Goal: Task Accomplishment & Management: Complete application form

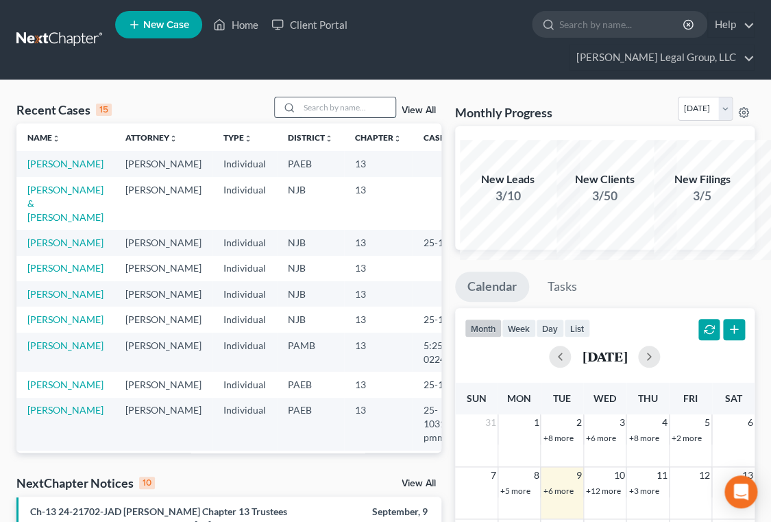
click at [302, 117] on input "search" at bounding box center [347, 107] width 96 height 20
type input "[PERSON_NAME]"
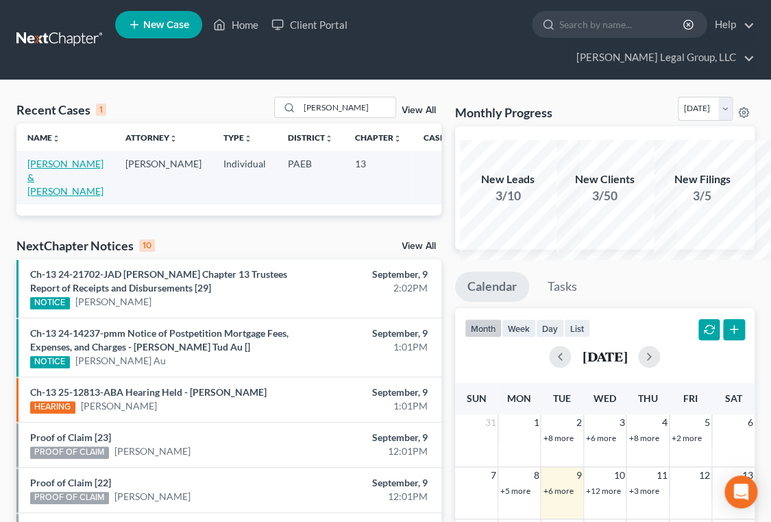
click at [60, 197] on link "[PERSON_NAME] & [PERSON_NAME]" at bounding box center [65, 177] width 76 height 39
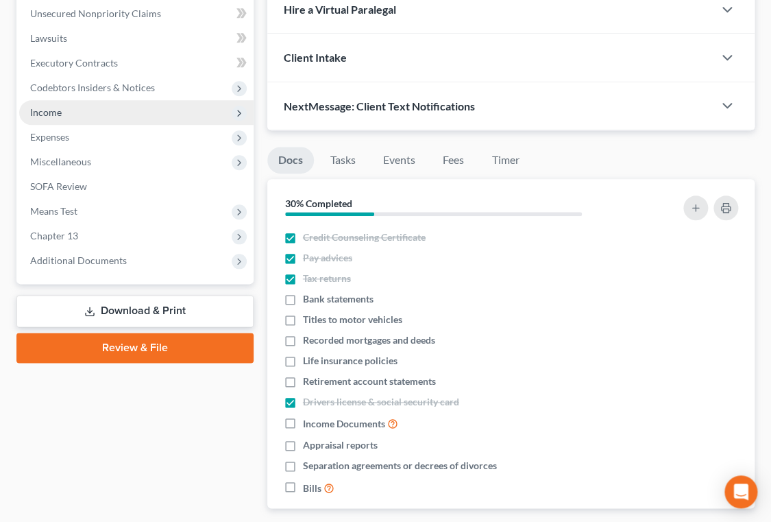
scroll to position [373, 0]
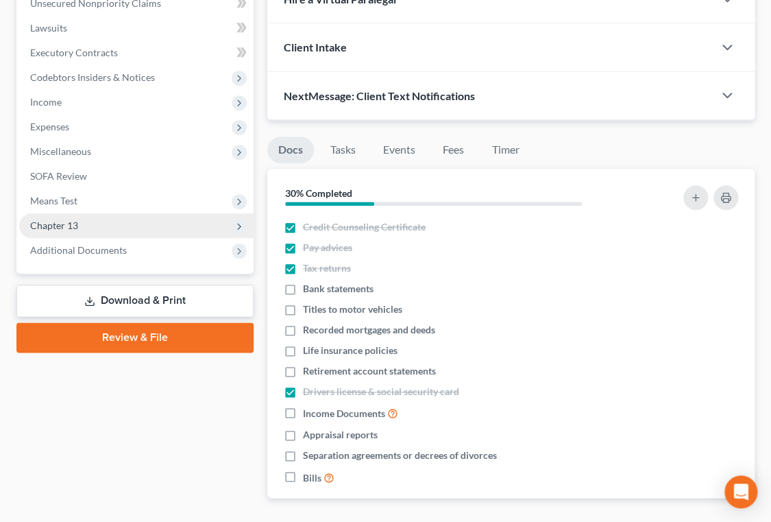
click at [102, 238] on span "Chapter 13" at bounding box center [136, 225] width 234 height 25
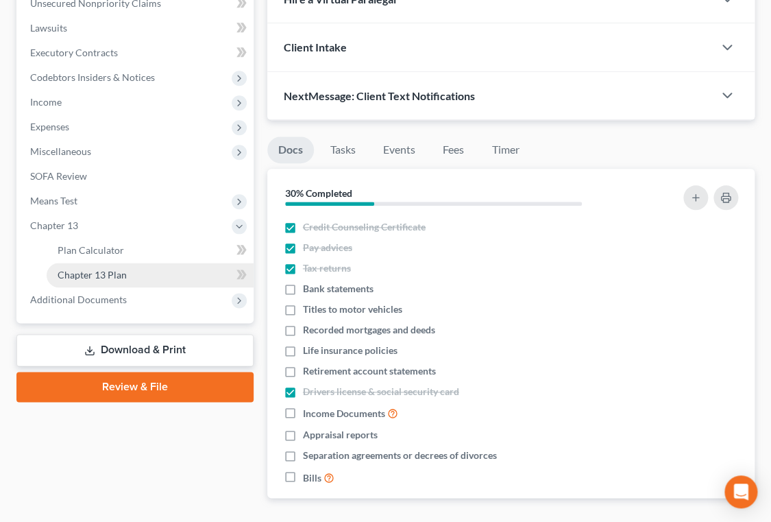
click at [149, 287] on link "Chapter 13 Plan" at bounding box center [150, 274] width 207 height 25
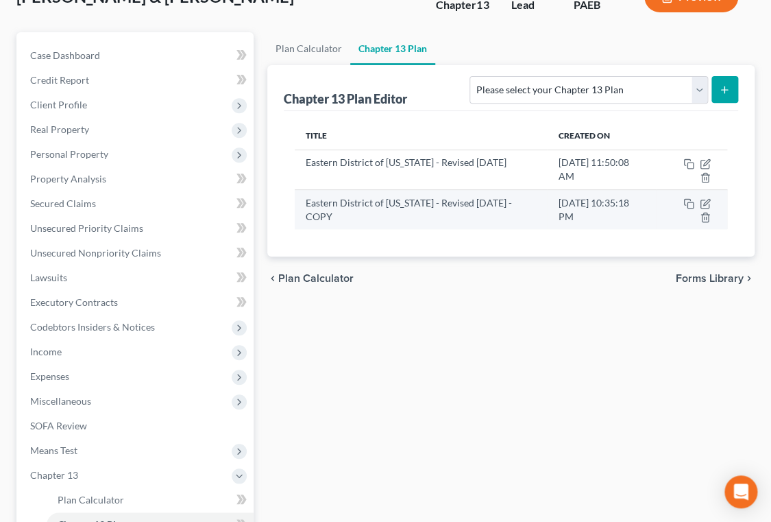
scroll to position [186, 0]
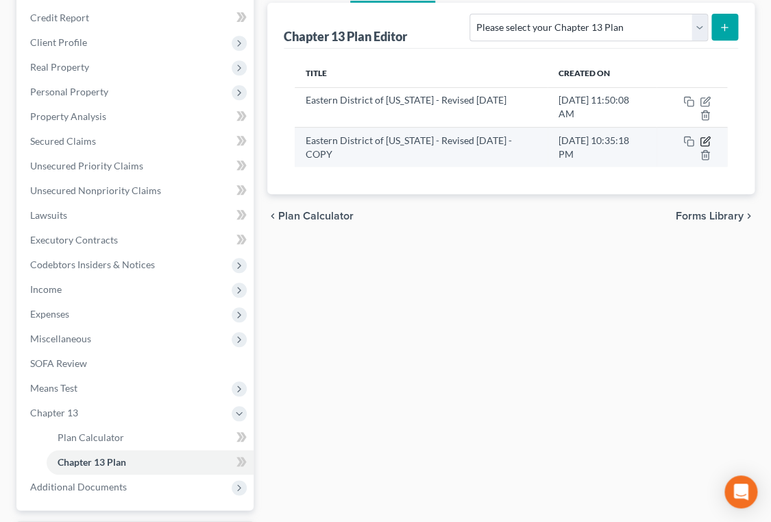
click at [700, 147] on icon "button" at bounding box center [705, 141] width 11 height 11
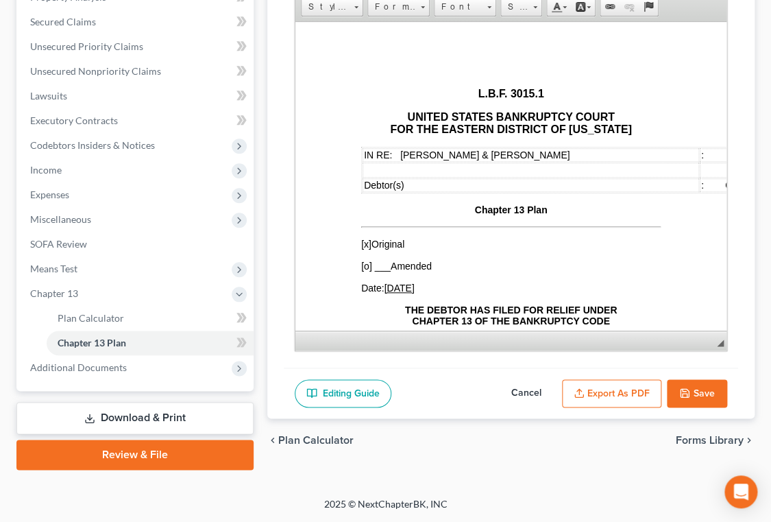
scroll to position [436, 0]
click at [496, 379] on button "Cancel" at bounding box center [526, 393] width 60 height 29
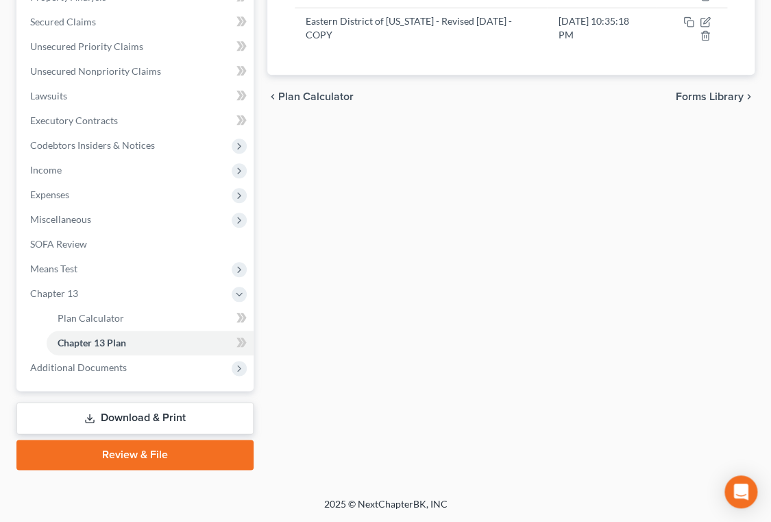
scroll to position [249, 0]
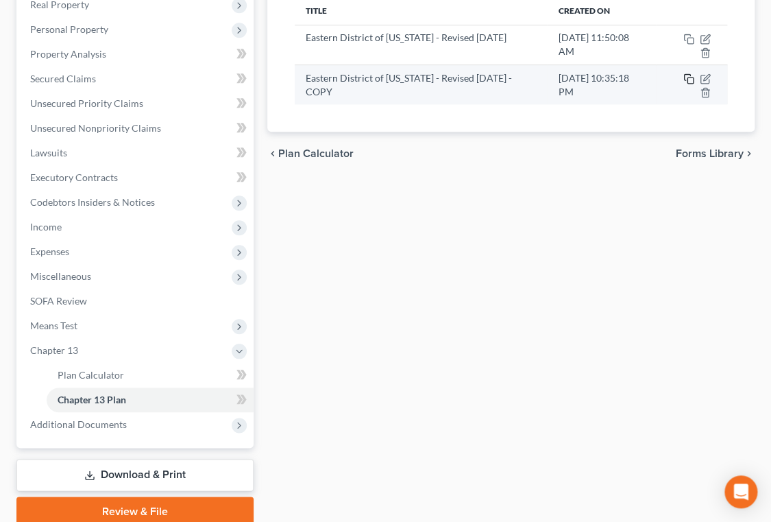
click at [683, 84] on icon "button" at bounding box center [688, 78] width 11 height 11
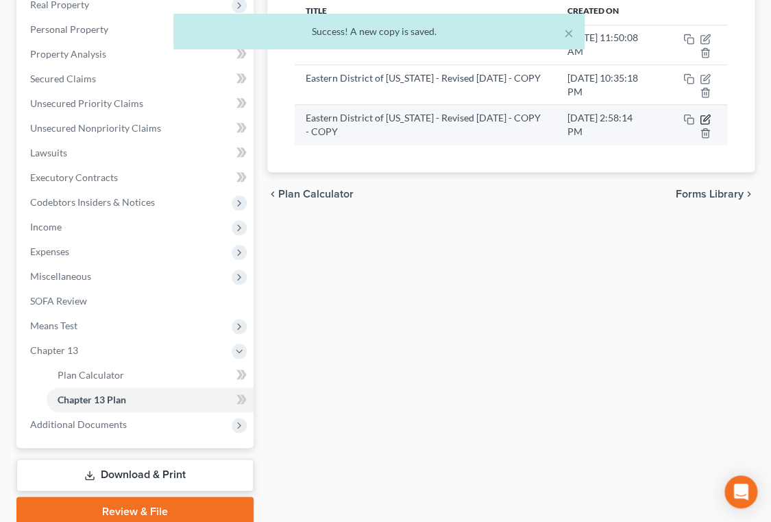
click at [700, 125] on icon "button" at bounding box center [705, 119] width 11 height 11
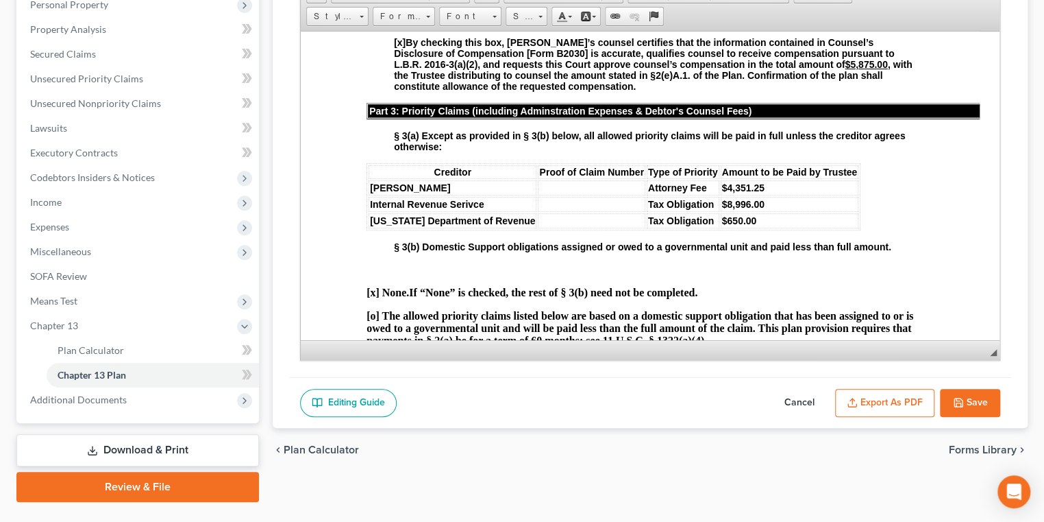
scroll to position [1371, 0]
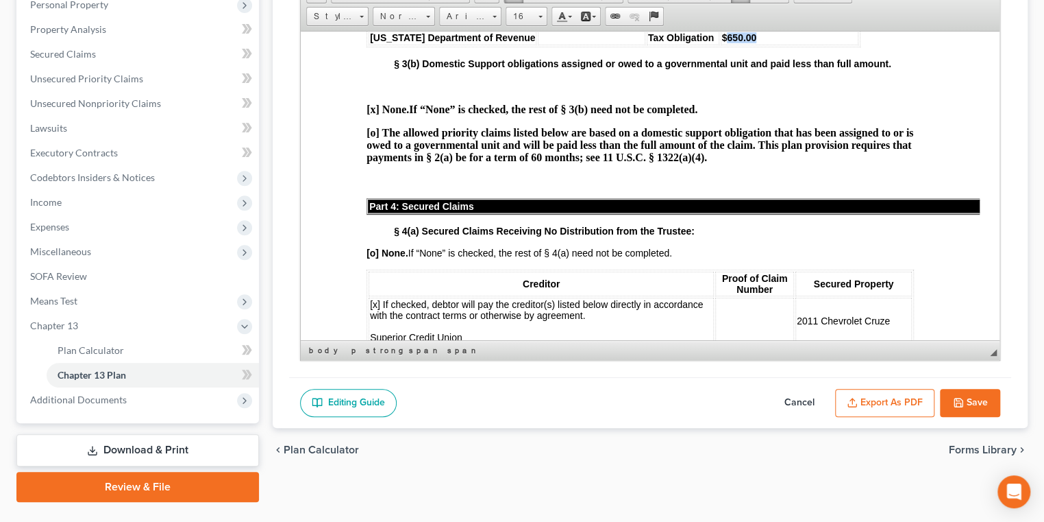
drag, startPoint x: 787, startPoint y: 212, endPoint x: 753, endPoint y: 212, distance: 34.3
click at [753, 45] on td "$650.00" at bounding box center [790, 36] width 138 height 15
click at [779, 69] on strong "§ 3(b) Domestic Support obligations assigned or owed to a governmental unit and…" at bounding box center [643, 63] width 498 height 11
drag, startPoint x: 794, startPoint y: 190, endPoint x: 755, endPoint y: 189, distance: 39.1
click at [755, 28] on td "$8,996.00" at bounding box center [790, 20] width 138 height 15
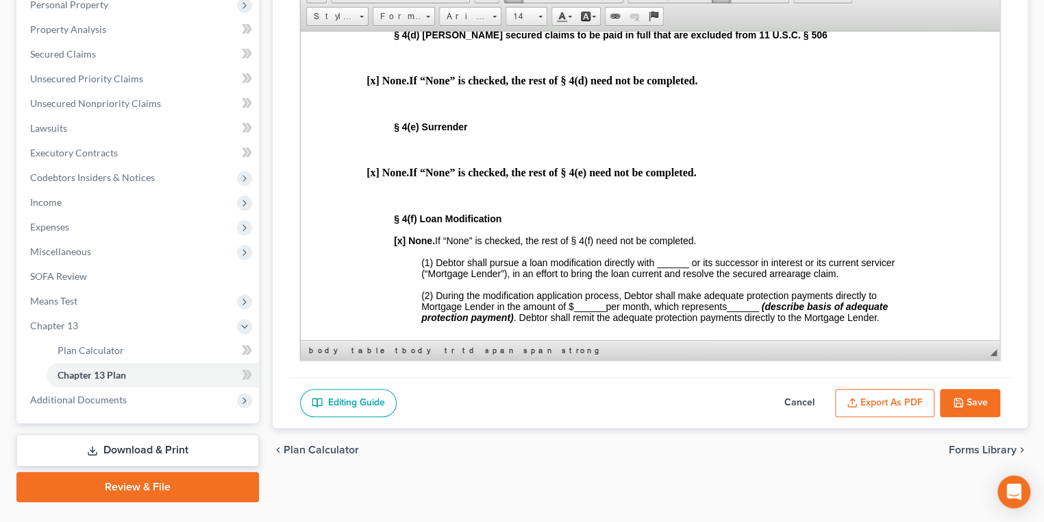
scroll to position [2429, 0]
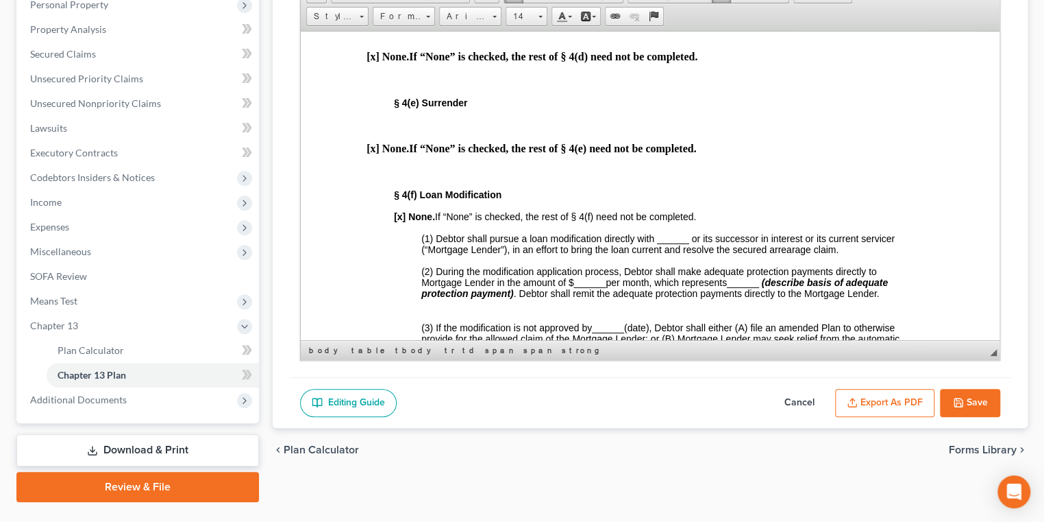
drag, startPoint x: 666, startPoint y: 270, endPoint x: 623, endPoint y: 262, distance: 43.8
drag, startPoint x: 659, startPoint y: 265, endPoint x: 620, endPoint y: 264, distance: 38.4
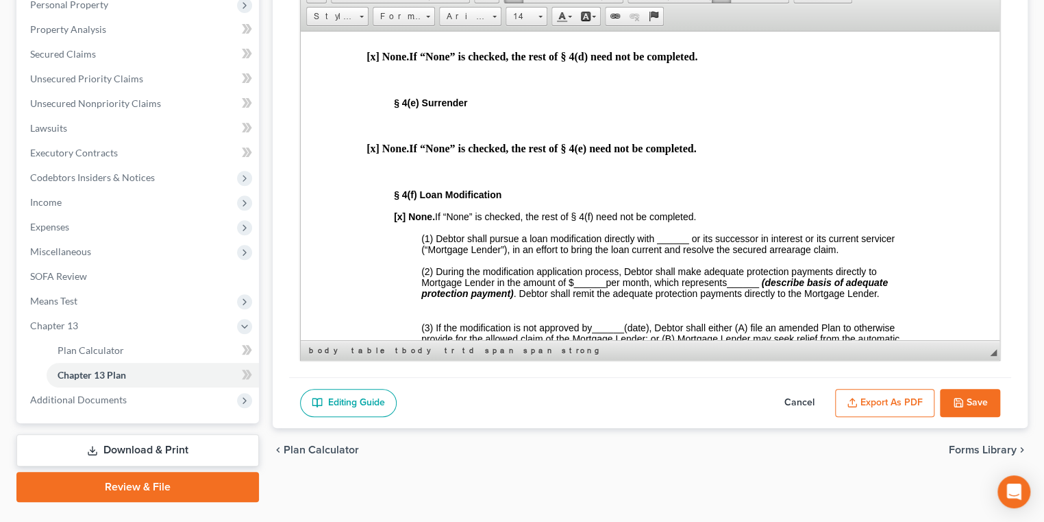
drag, startPoint x: 787, startPoint y: 261, endPoint x: 753, endPoint y: 265, distance: 34.4
drag, startPoint x: 872, startPoint y: 263, endPoint x: 839, endPoint y: 265, distance: 33.0
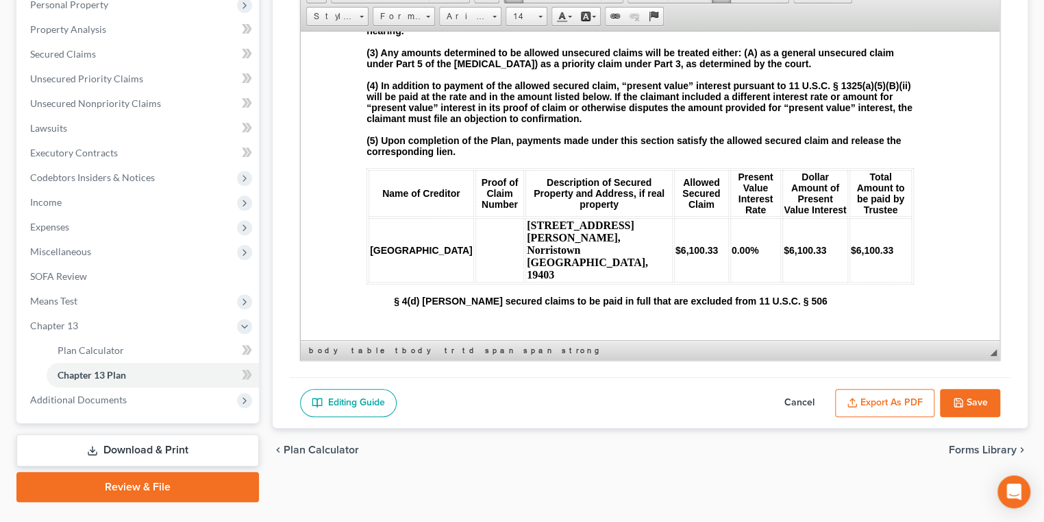
scroll to position [2118, 0]
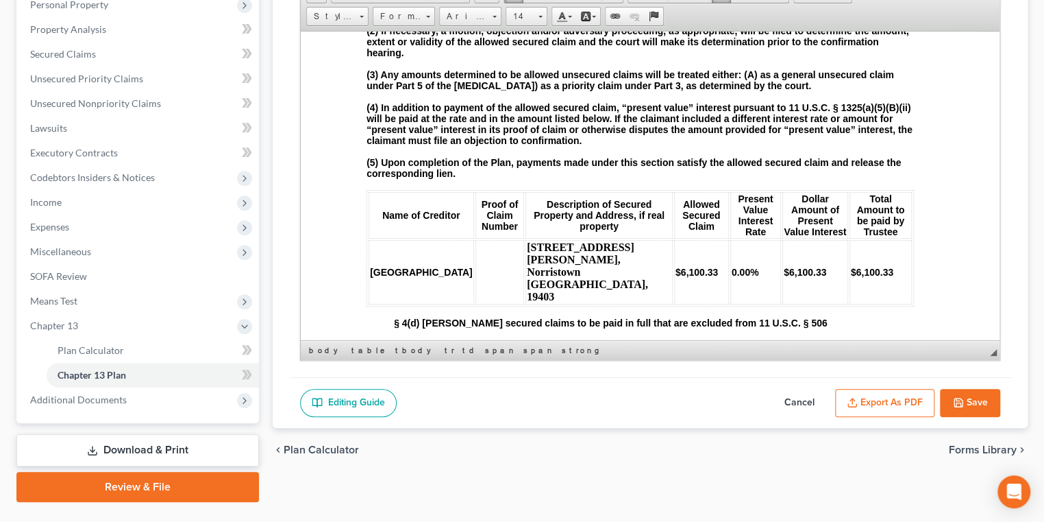
drag, startPoint x: 852, startPoint y: 180, endPoint x: 825, endPoint y: 183, distance: 26.9
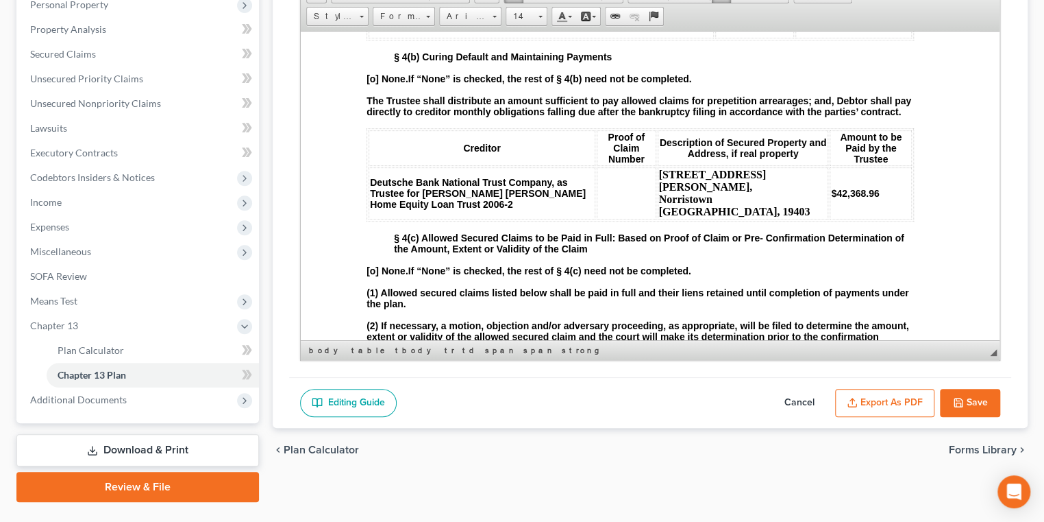
scroll to position [1806, 0]
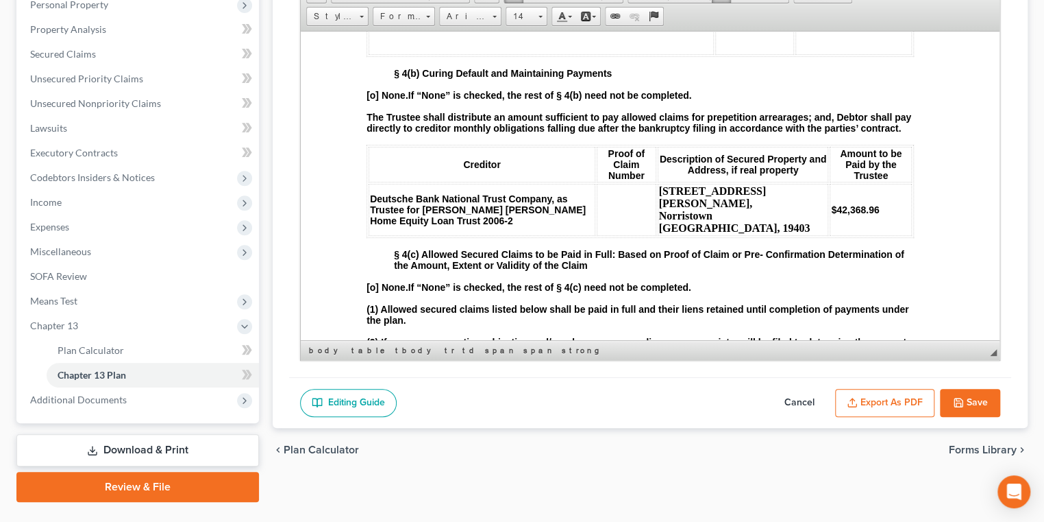
drag, startPoint x: 424, startPoint y: 241, endPoint x: 371, endPoint y: 243, distance: 53.5
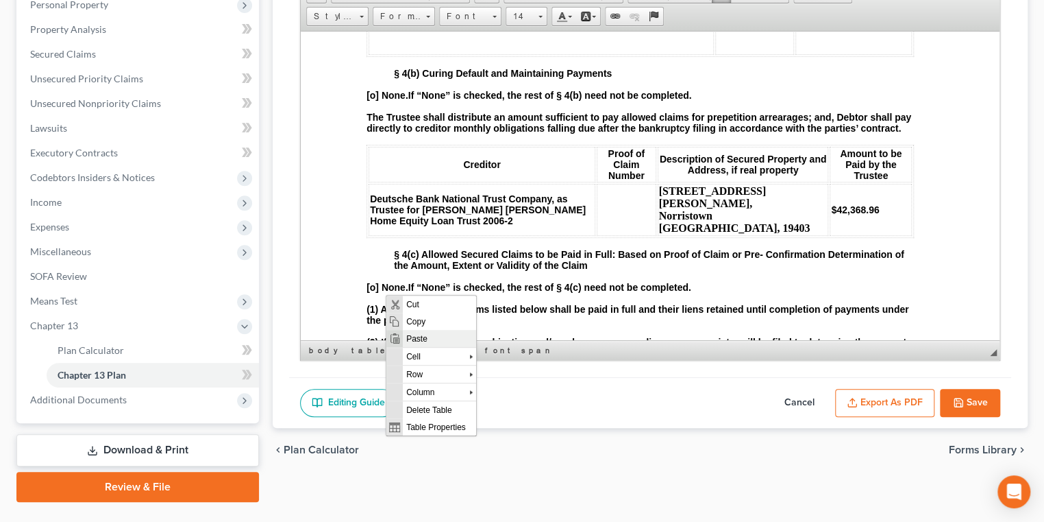
click at [426, 335] on span "Paste" at bounding box center [438, 337] width 73 height 17
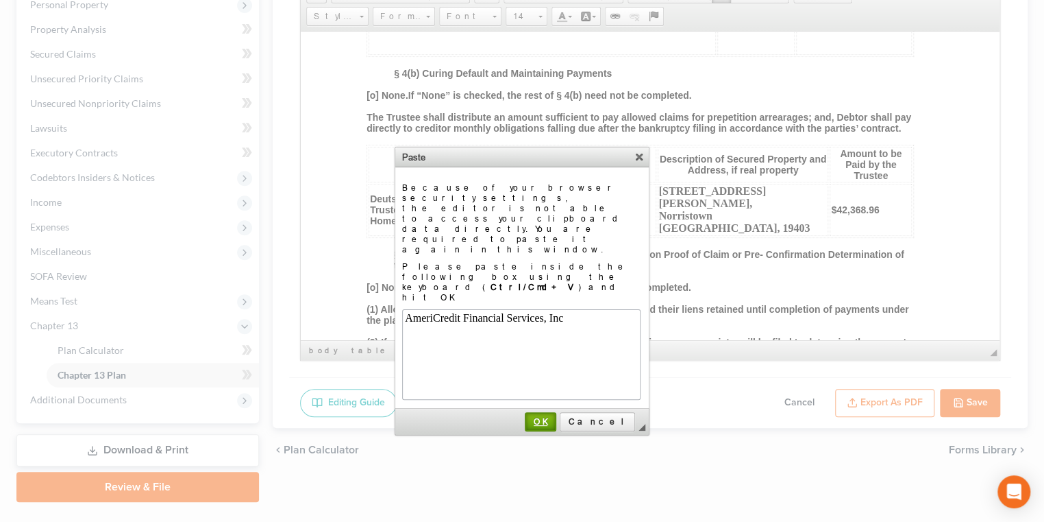
click at [555, 416] on span "OK" at bounding box center [540, 421] width 29 height 10
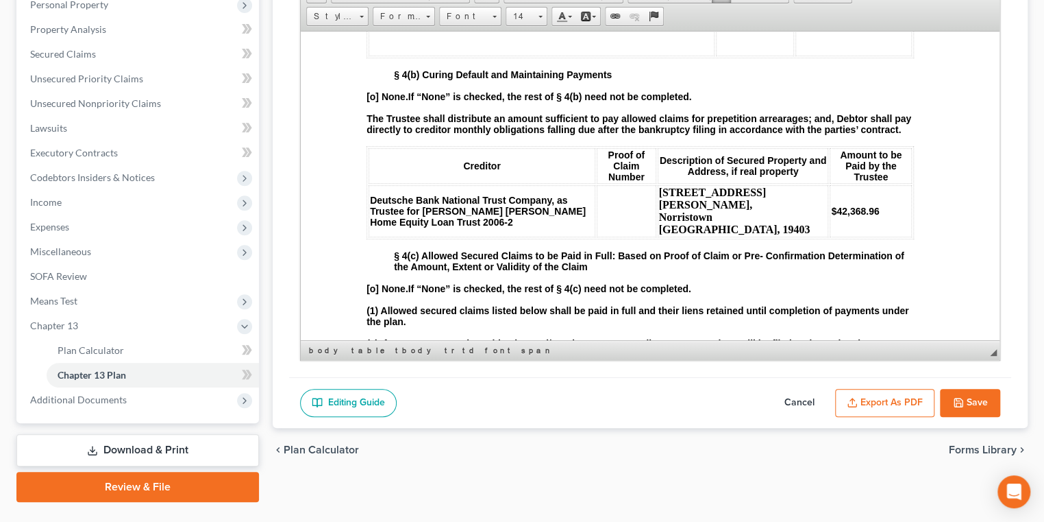
drag, startPoint x: 575, startPoint y: 247, endPoint x: 369, endPoint y: 243, distance: 205.6
click at [542, 21] on span at bounding box center [540, 14] width 3 height 13
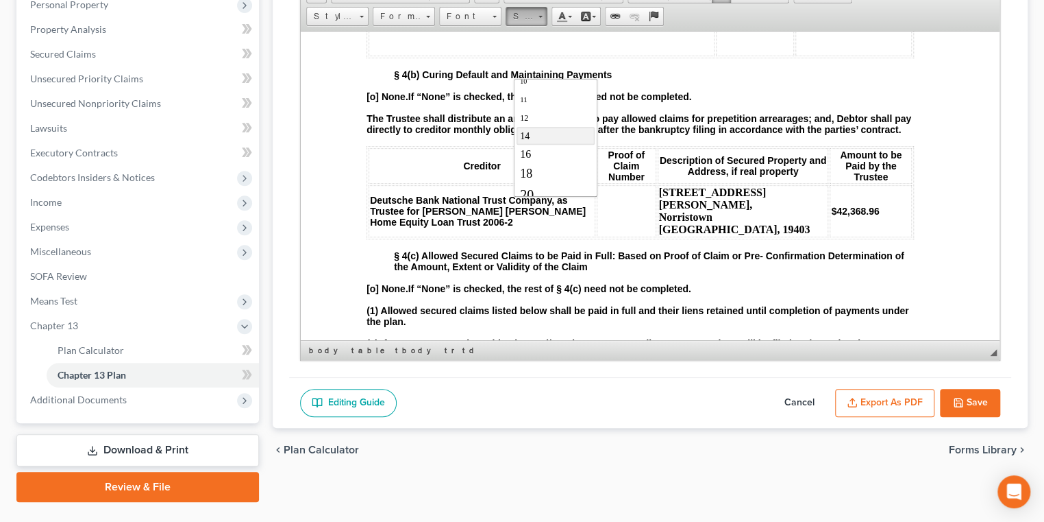
click at [550, 145] on link "14" at bounding box center [556, 136] width 78 height 18
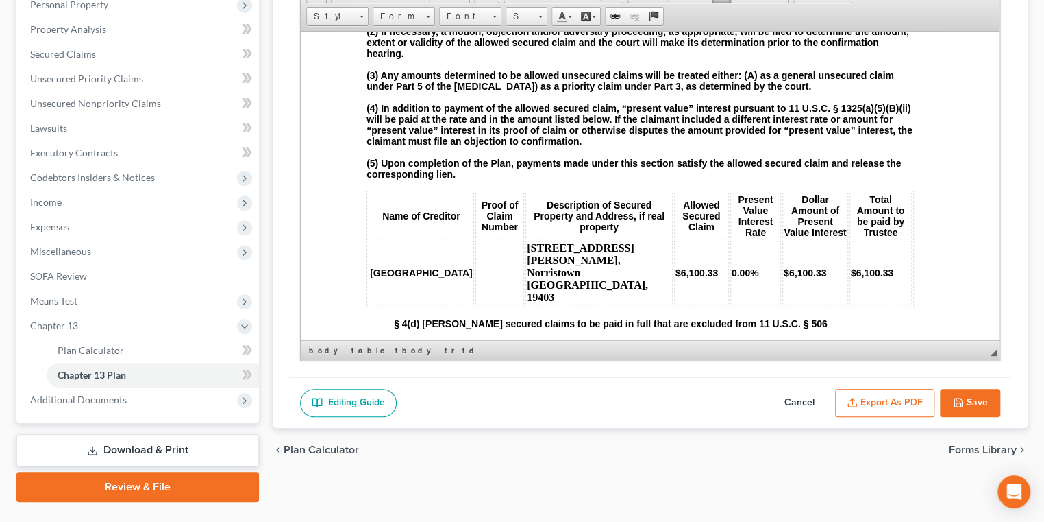
scroll to position [2118, 0]
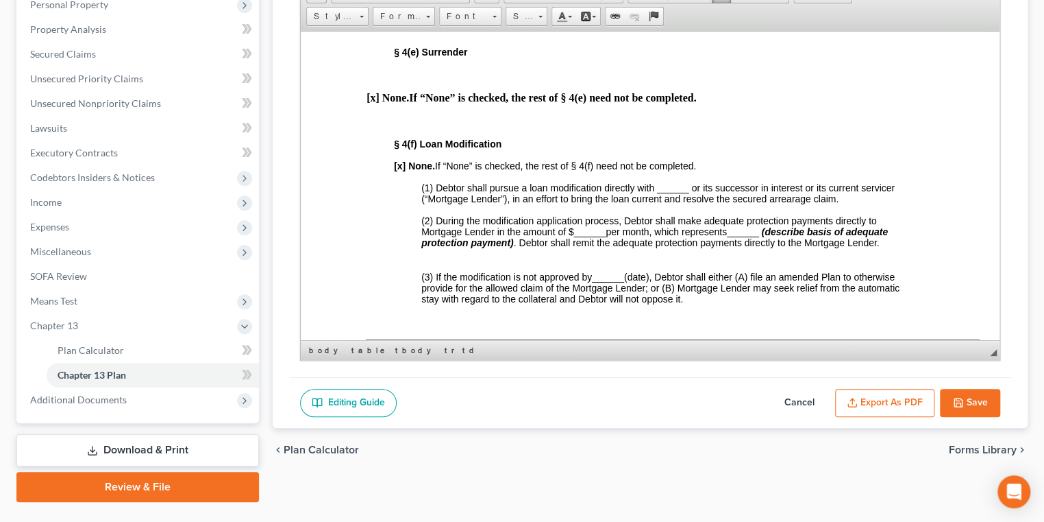
scroll to position [2492, 0]
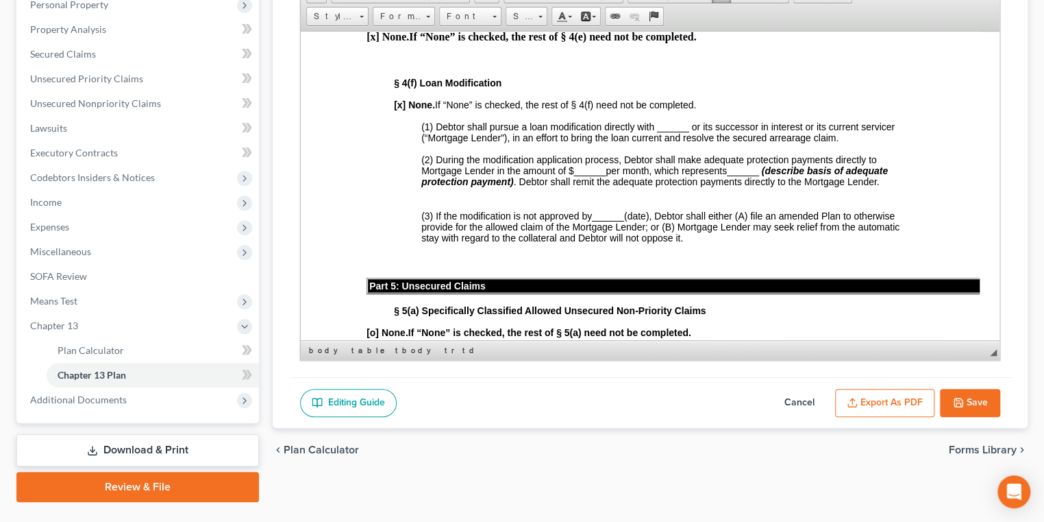
scroll to position [2554, 0]
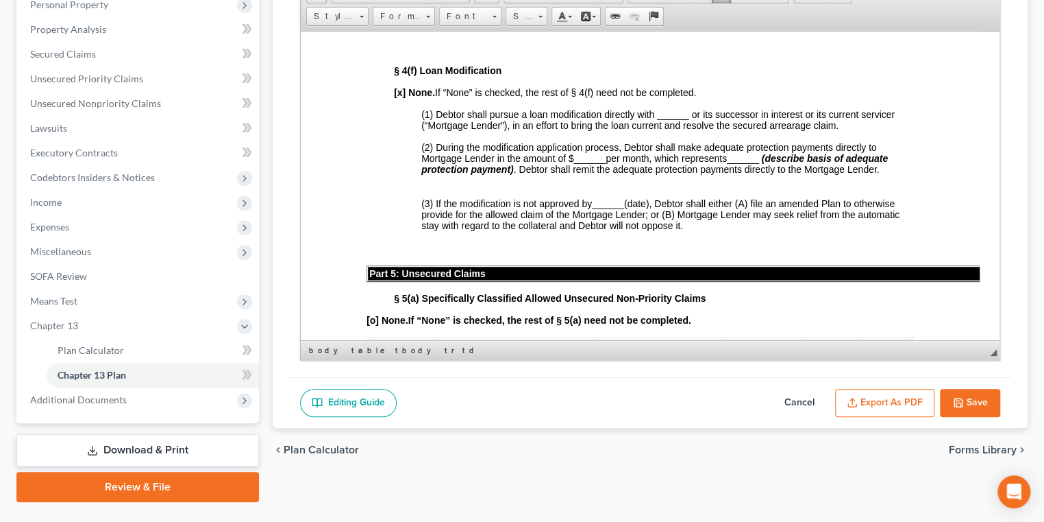
drag, startPoint x: 549, startPoint y: 161, endPoint x: 493, endPoint y: 127, distance: 65.8
click at [543, 18] on span at bounding box center [541, 17] width 4 height 2
click at [543, 105] on link "14" at bounding box center [556, 96] width 78 height 18
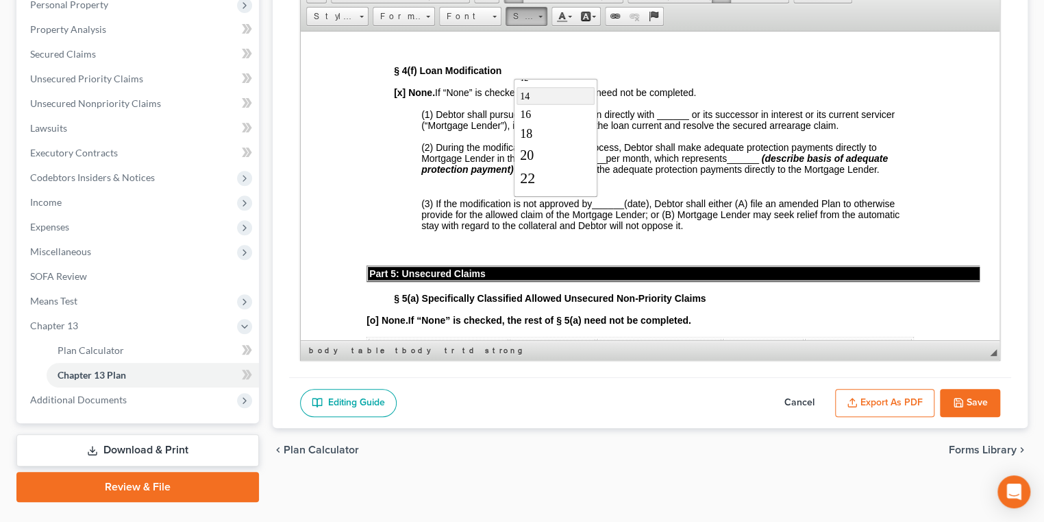
scroll to position [0, 0]
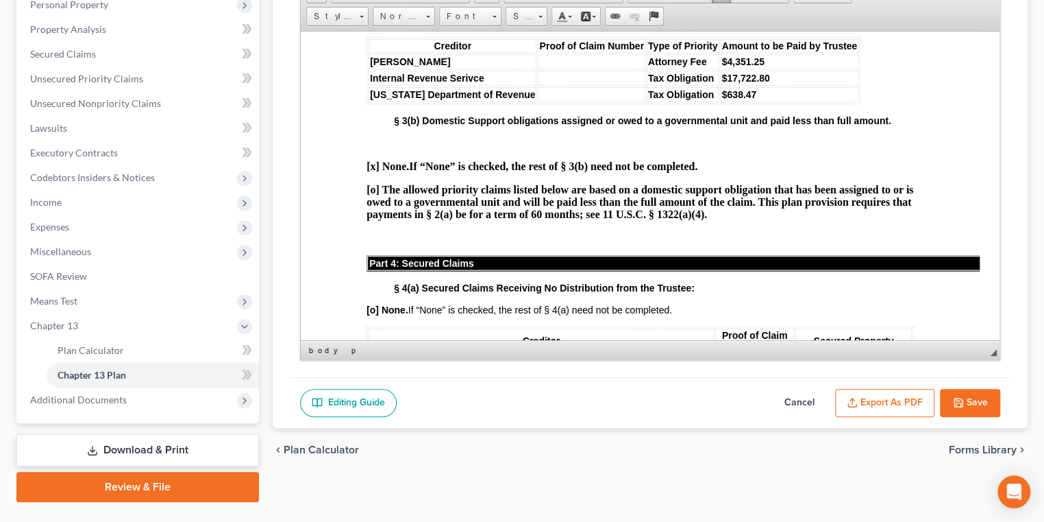
scroll to position [1308, 0]
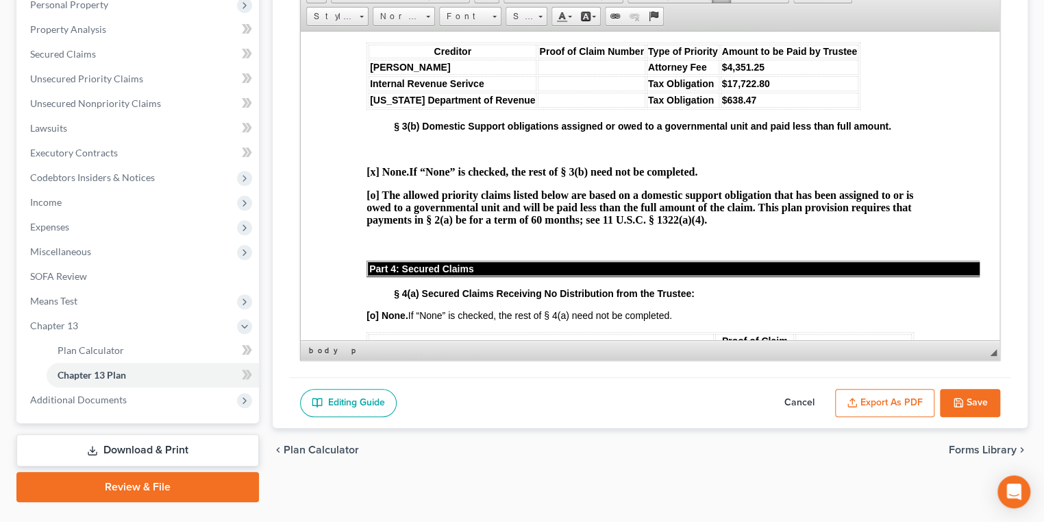
click at [549, 90] on td at bounding box center [591, 82] width 107 height 15
click at [557, 107] on td at bounding box center [591, 99] width 107 height 15
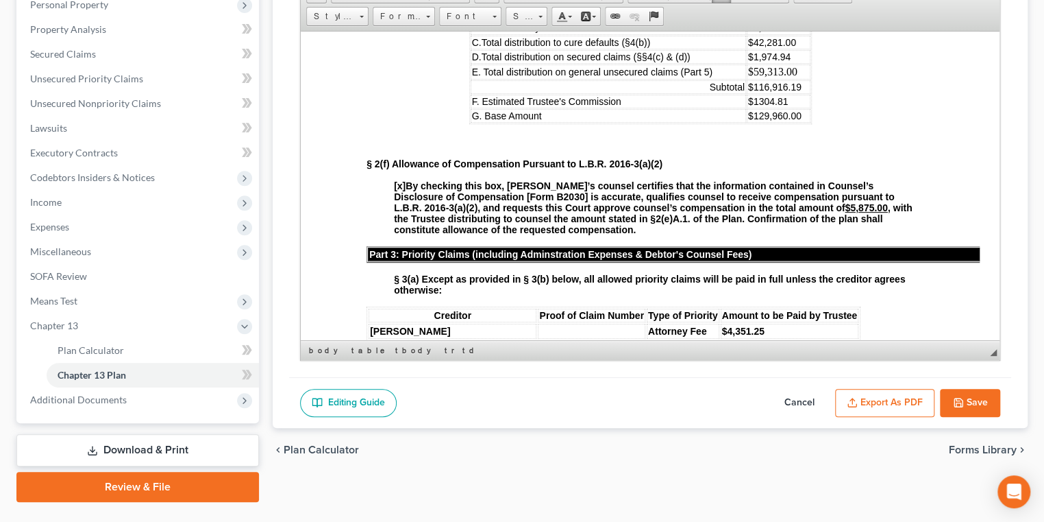
scroll to position [1059, 0]
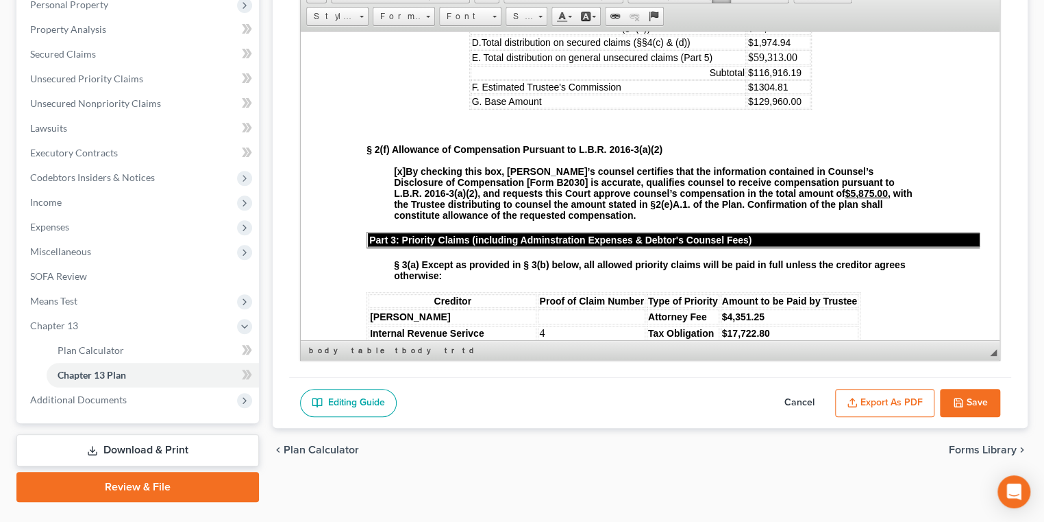
drag, startPoint x: 791, startPoint y: 136, endPoint x: 746, endPoint y: 136, distance: 44.5
click at [747, 20] on td "$8,996.00" at bounding box center [779, 12] width 64 height 15
drag, startPoint x: 798, startPoint y: 133, endPoint x: 736, endPoint y: 130, distance: 61.7
click at [747, 20] on td "$18,361.27" at bounding box center [779, 12] width 64 height 15
click at [542, 21] on span at bounding box center [540, 14] width 3 height 13
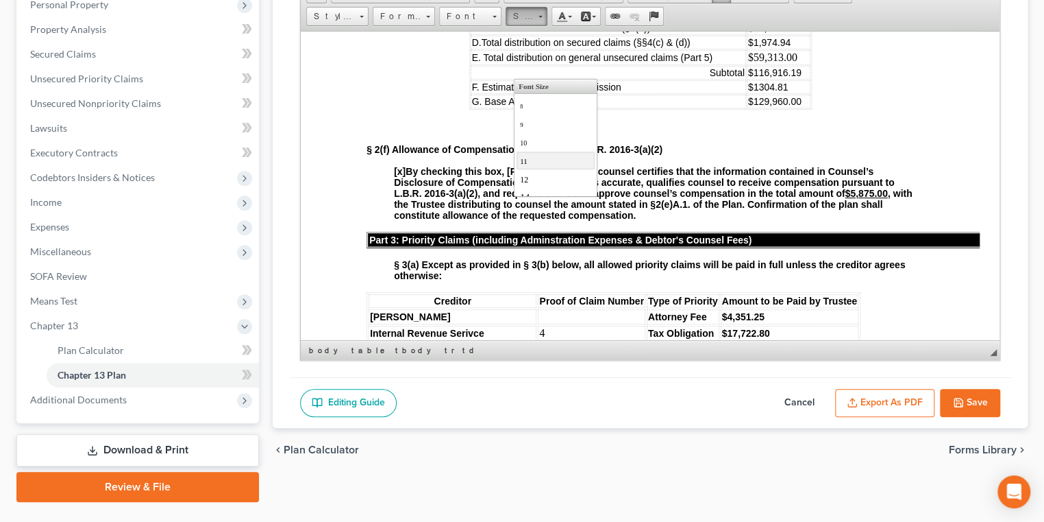
scroll to position [62, 0]
click at [543, 145] on link "14" at bounding box center [556, 136] width 78 height 18
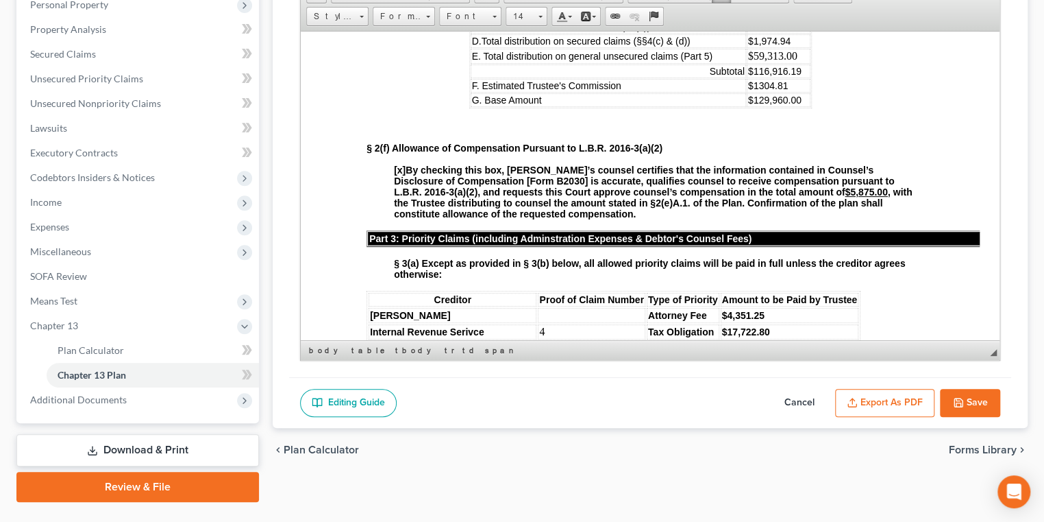
drag, startPoint x: 787, startPoint y: 144, endPoint x: 745, endPoint y: 140, distance: 42.7
click at [747, 33] on td "$42,281.00" at bounding box center [779, 26] width 64 height 14
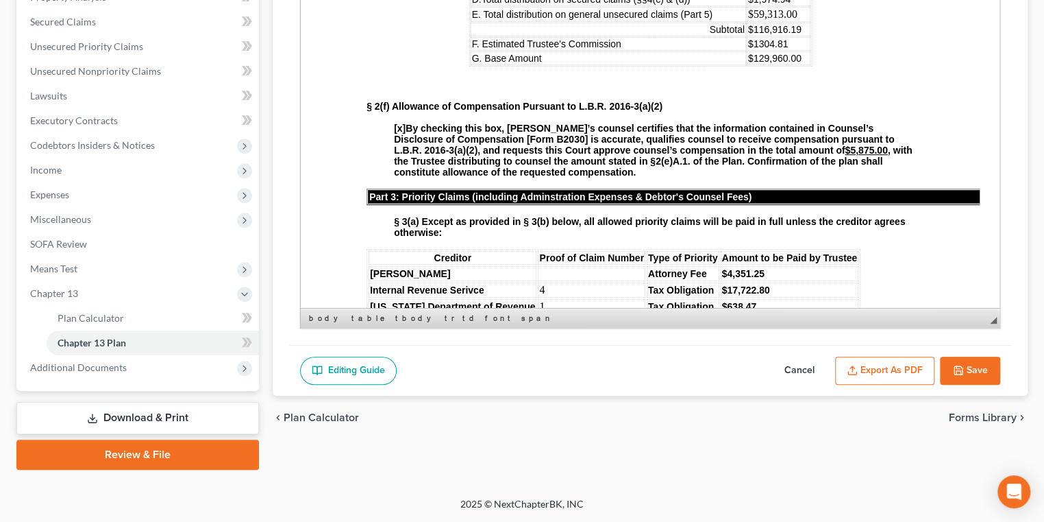
scroll to position [1059, 0]
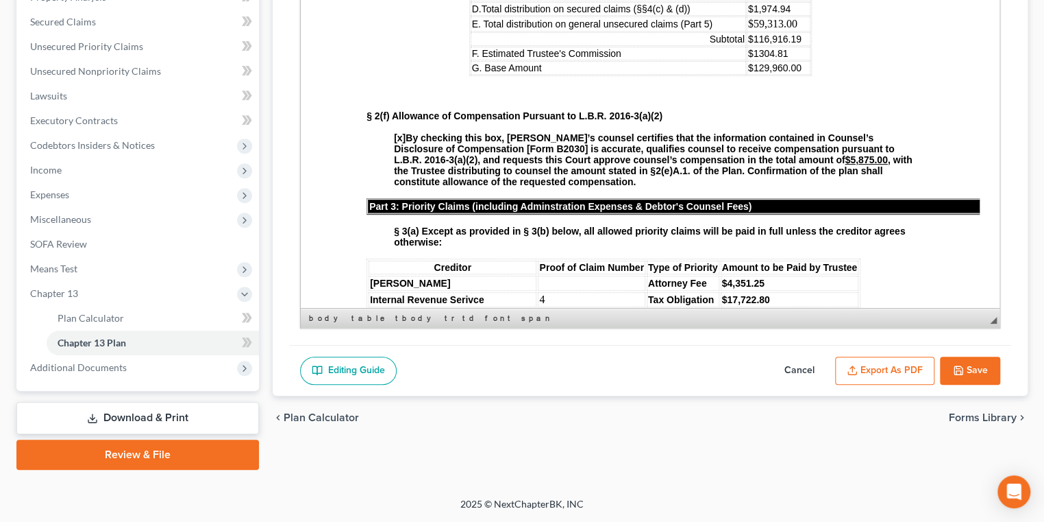
drag, startPoint x: 781, startPoint y: 127, endPoint x: 743, endPoint y: 126, distance: 38.4
click at [747, 16] on td "$1,974.94" at bounding box center [779, 9] width 64 height 14
drag, startPoint x: 793, startPoint y: 159, endPoint x: 740, endPoint y: 160, distance: 52.8
click at [747, 46] on td "$116,916.19" at bounding box center [779, 39] width 64 height 14
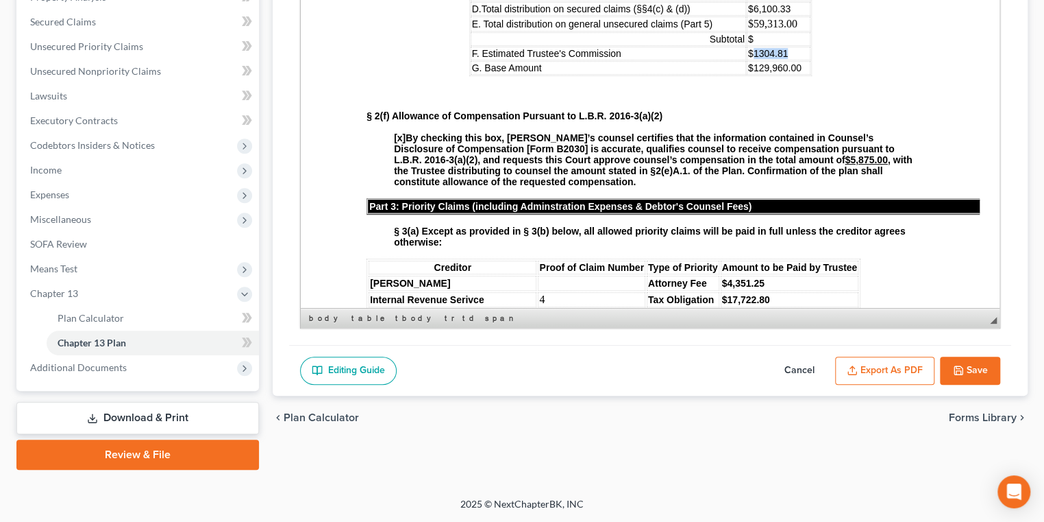
drag, startPoint x: 763, startPoint y: 175, endPoint x: 745, endPoint y: 177, distance: 17.9
click at [747, 60] on td "$1304.81" at bounding box center [779, 54] width 64 height 14
drag, startPoint x: 781, startPoint y: 189, endPoint x: 744, endPoint y: 188, distance: 36.3
click at [748, 73] on p "$129,960.00" at bounding box center [778, 67] width 61 height 11
click at [779, 385] on button "Save" at bounding box center [970, 370] width 60 height 29
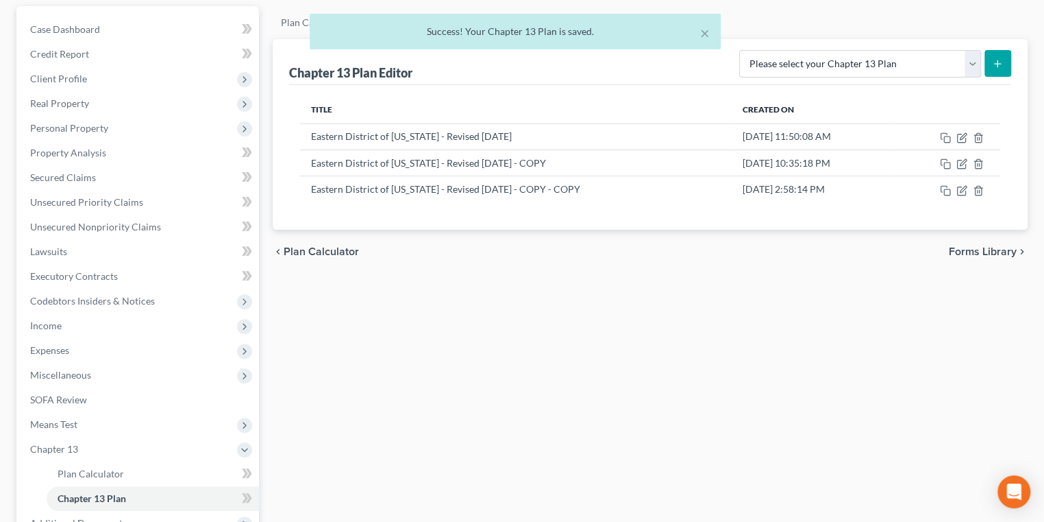
scroll to position [124, 0]
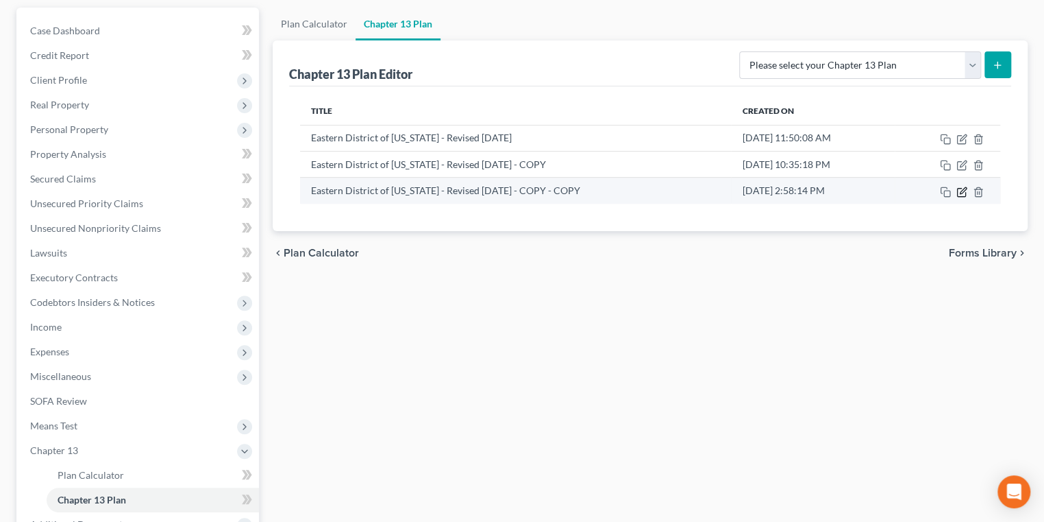
click at [779, 197] on icon "button" at bounding box center [962, 191] width 11 height 11
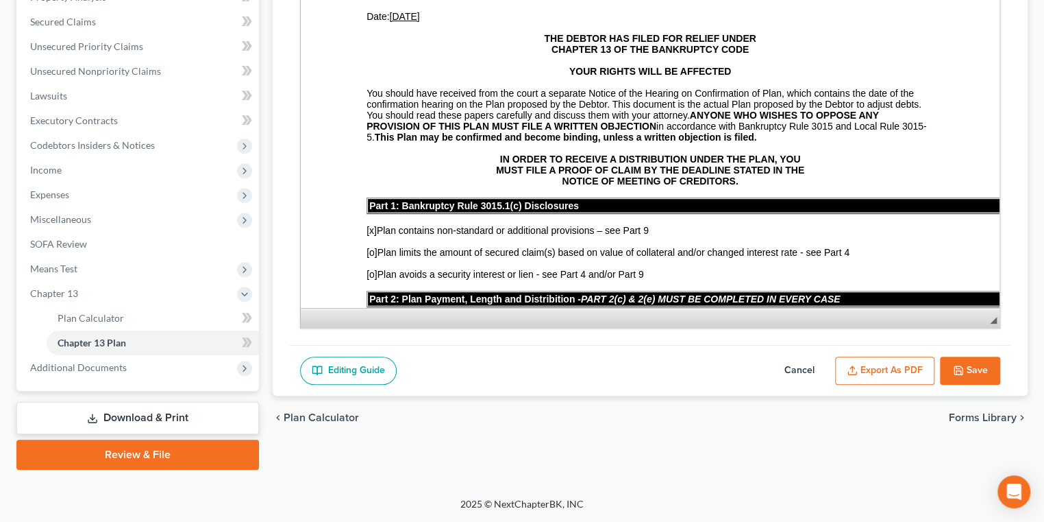
scroll to position [478, 0]
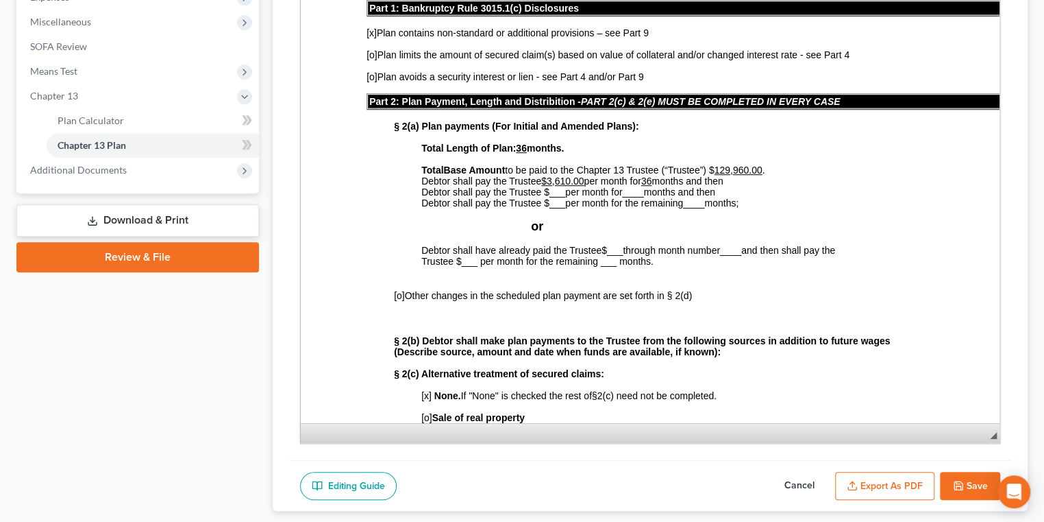
drag, startPoint x: 983, startPoint y: 177, endPoint x: 1016, endPoint y: 471, distance: 296.5
click at [779, 471] on div "Chapter 13 Plan Name Eastern District of [US_STATE] - Revised [DATE] - COPY - C…" at bounding box center [650, 98] width 755 height 824
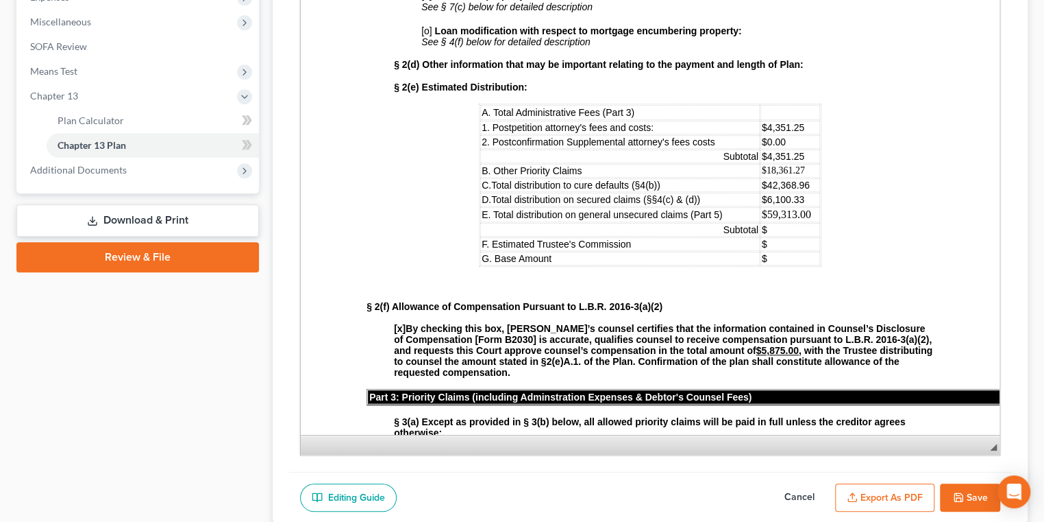
scroll to position [685, 0]
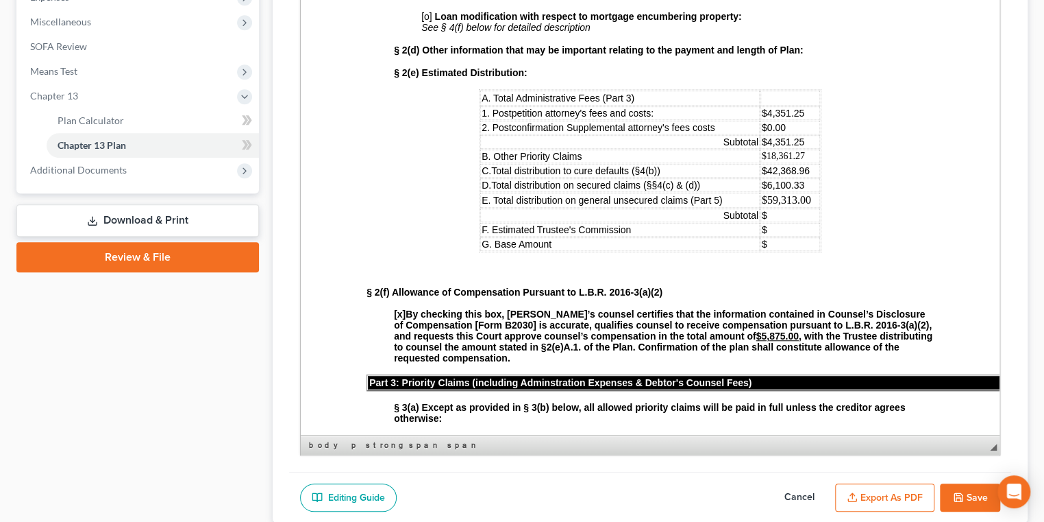
click at [762, 249] on p "$" at bounding box center [790, 243] width 57 height 11
click at [761, 236] on td "$" at bounding box center [789, 230] width 64 height 14
click at [774, 222] on td "$" at bounding box center [789, 215] width 64 height 14
drag, startPoint x: 802, startPoint y: 318, endPoint x: 746, endPoint y: 324, distance: 56.5
click at [757, 208] on td "$59,313.00" at bounding box center [789, 200] width 64 height 15
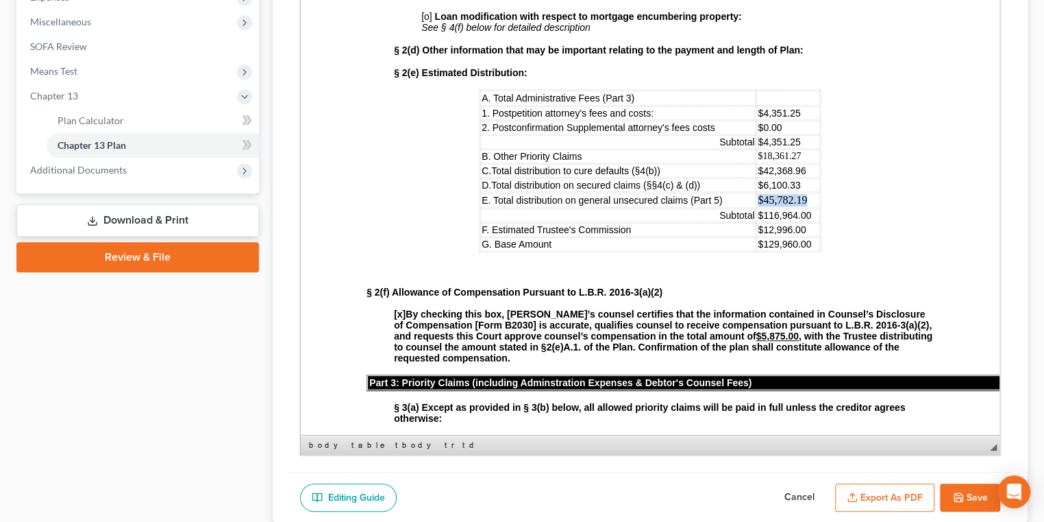
drag, startPoint x: 796, startPoint y: 319, endPoint x: 739, endPoint y: 319, distance: 56.9
click at [757, 208] on td "$45,782.19" at bounding box center [789, 200] width 64 height 15
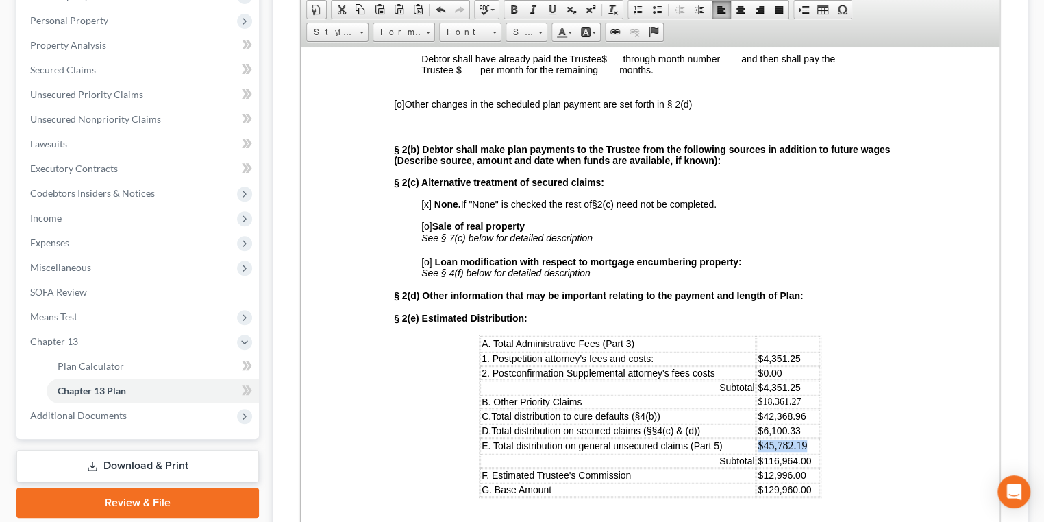
scroll to position [167, 0]
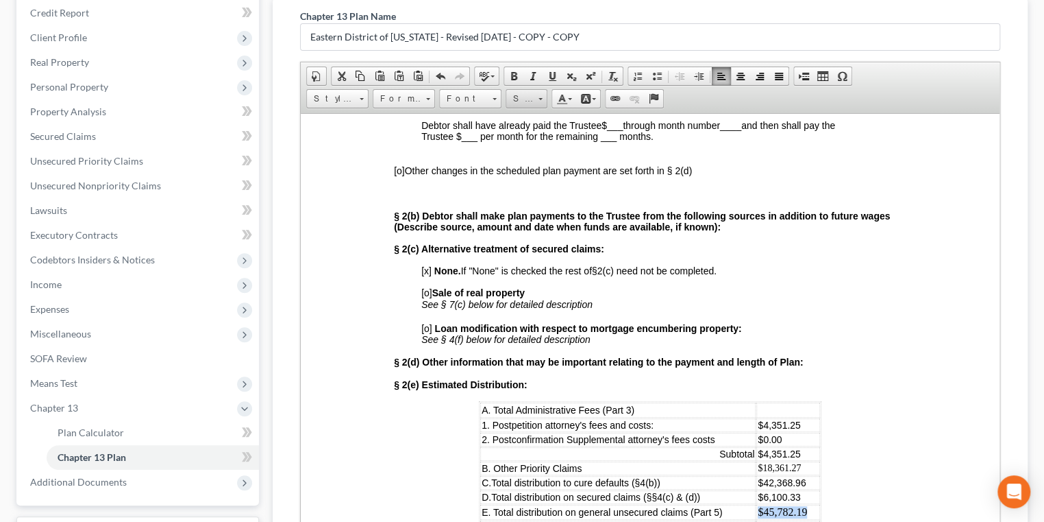
click at [548, 108] on link "Size" at bounding box center [527, 98] width 42 height 19
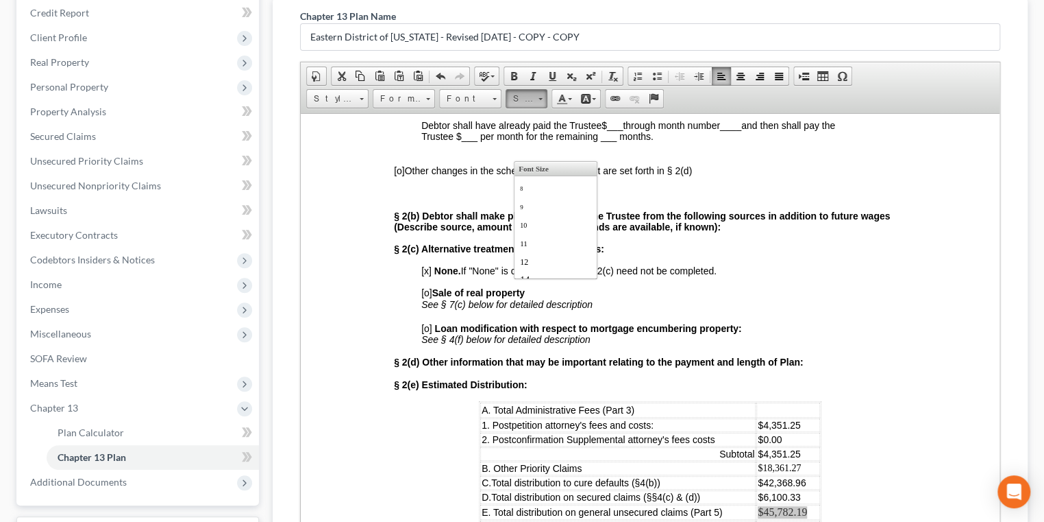
scroll to position [101, 0]
drag, startPoint x: 546, startPoint y: 195, endPoint x: 748, endPoint y: 609, distance: 461.0
click at [546, 187] on link "14" at bounding box center [556, 178] width 78 height 18
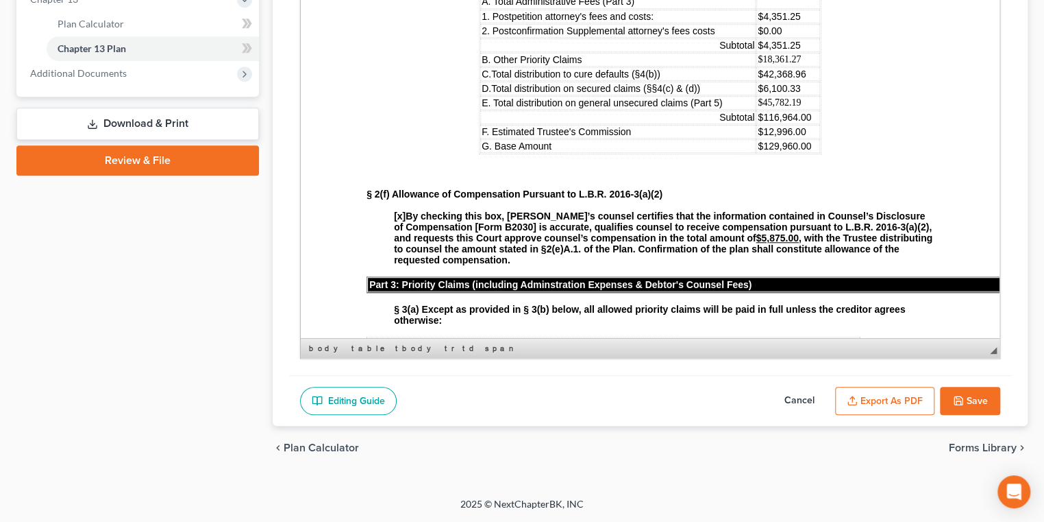
scroll to position [0, 0]
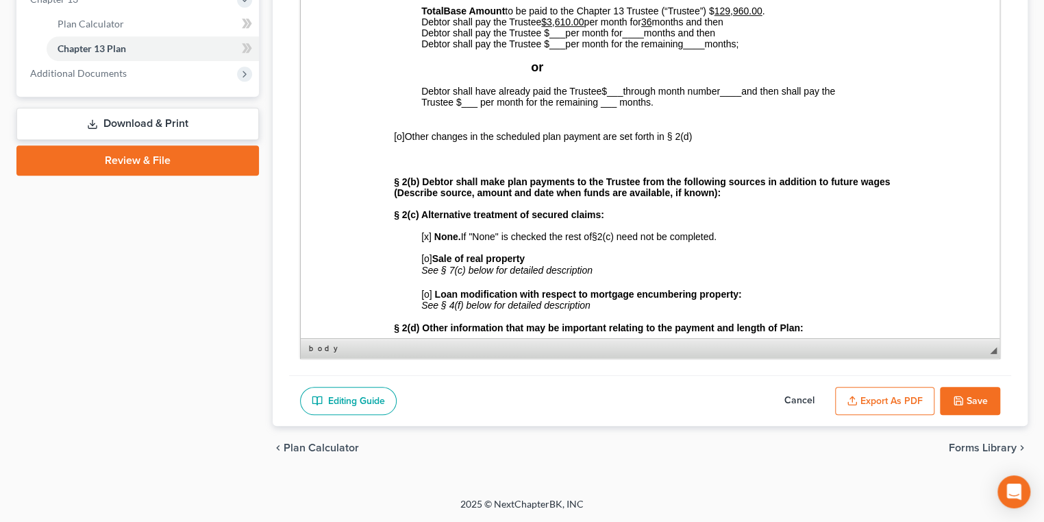
scroll to position [249, 0]
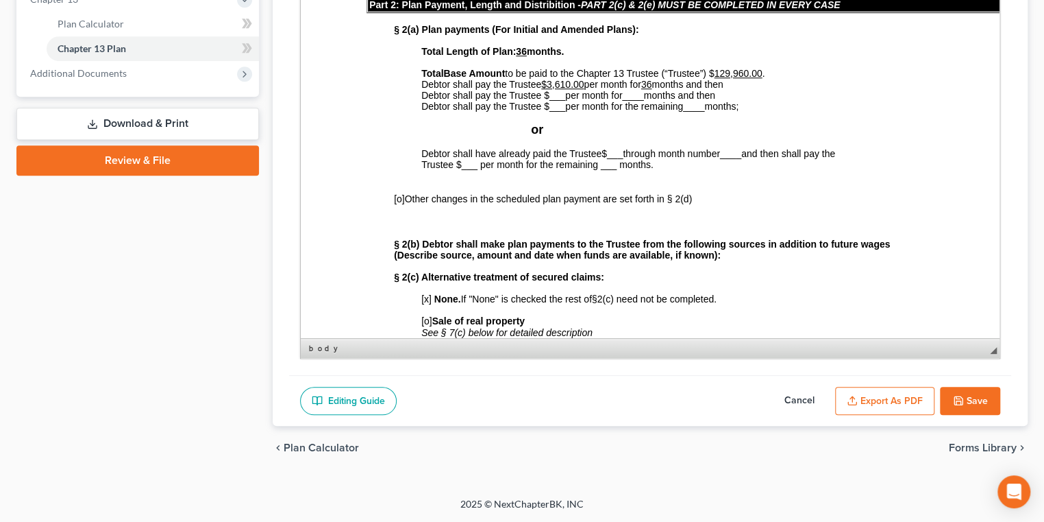
click at [623, 159] on span "___" at bounding box center [615, 153] width 16 height 11
drag, startPoint x: 654, startPoint y: 223, endPoint x: 608, endPoint y: 219, distance: 46.8
click at [608, 182] on p "Debtor shall have already paid the Trustee $14,440.00 through month number ____…" at bounding box center [677, 165] width 513 height 34
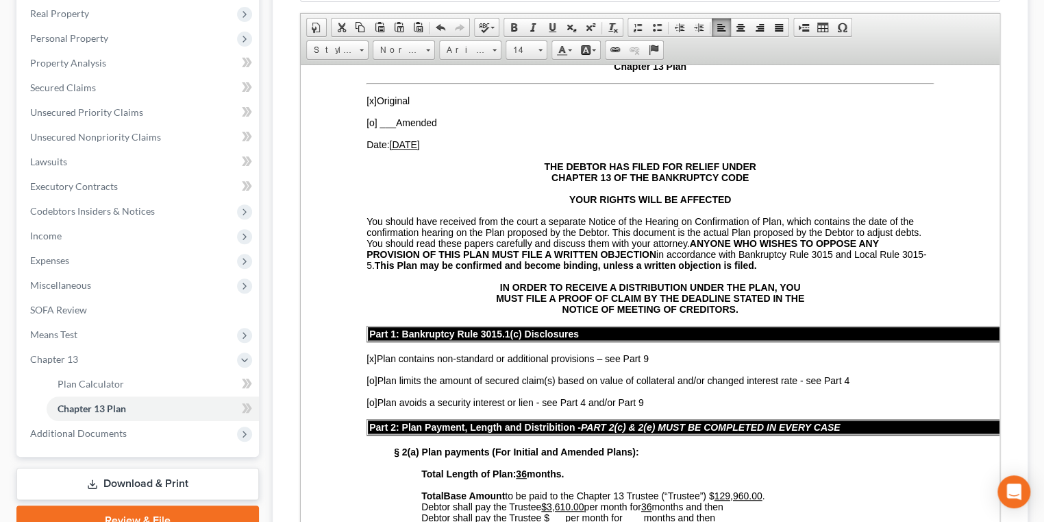
scroll to position [171, 0]
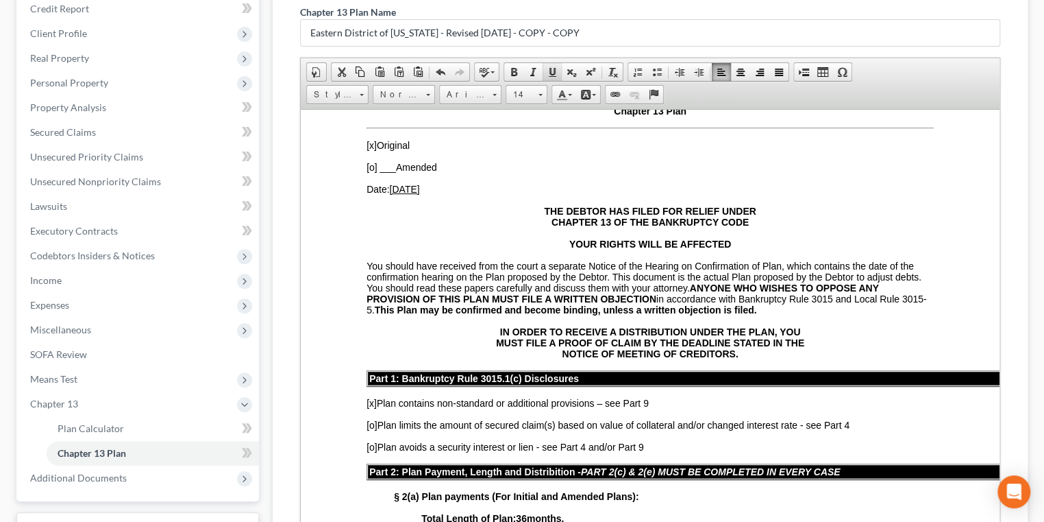
click at [558, 77] on span at bounding box center [552, 71] width 11 height 11
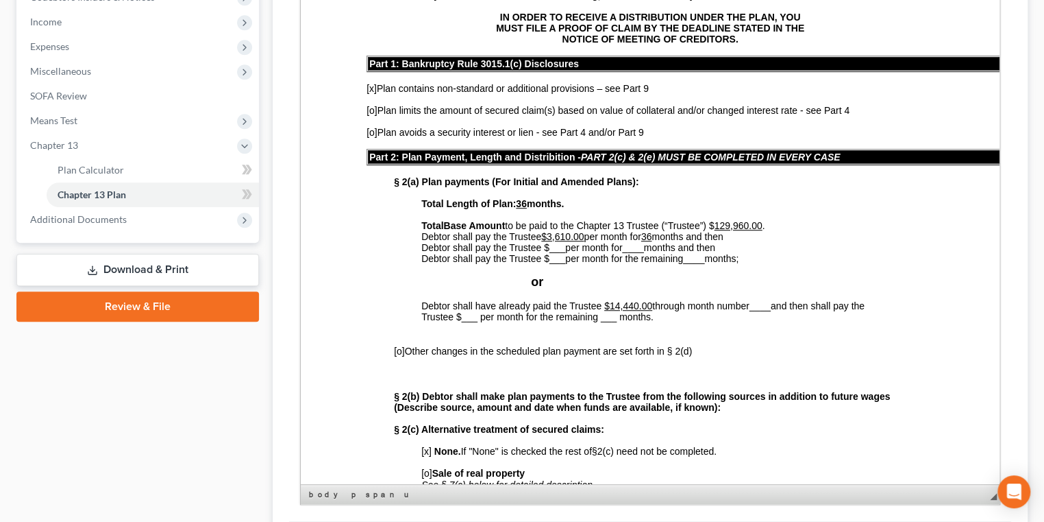
scroll to position [311, 0]
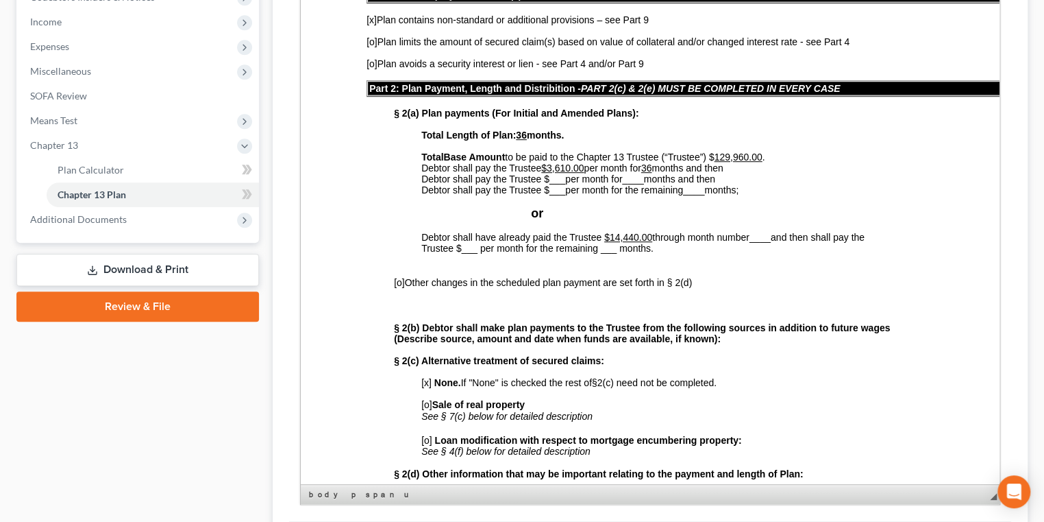
click at [771, 243] on span "____" at bounding box center [760, 237] width 21 height 11
drag, startPoint x: 763, startPoint y: 305, endPoint x: 772, endPoint y: 305, distance: 9.6
click at [772, 266] on p "Debtor shall have already paid the Trustee $14,440.00 through month number _4 a…" at bounding box center [677, 249] width 513 height 34
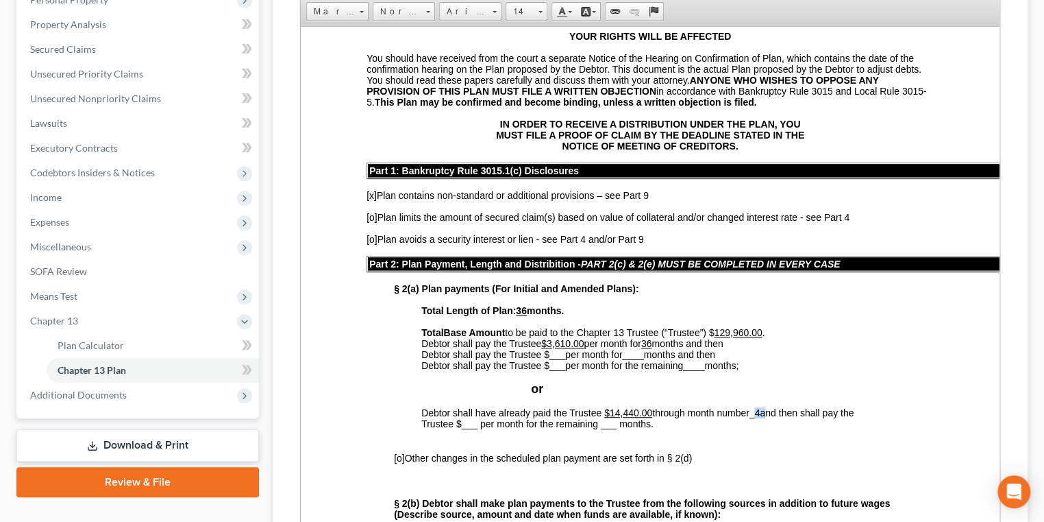
scroll to position [242, 0]
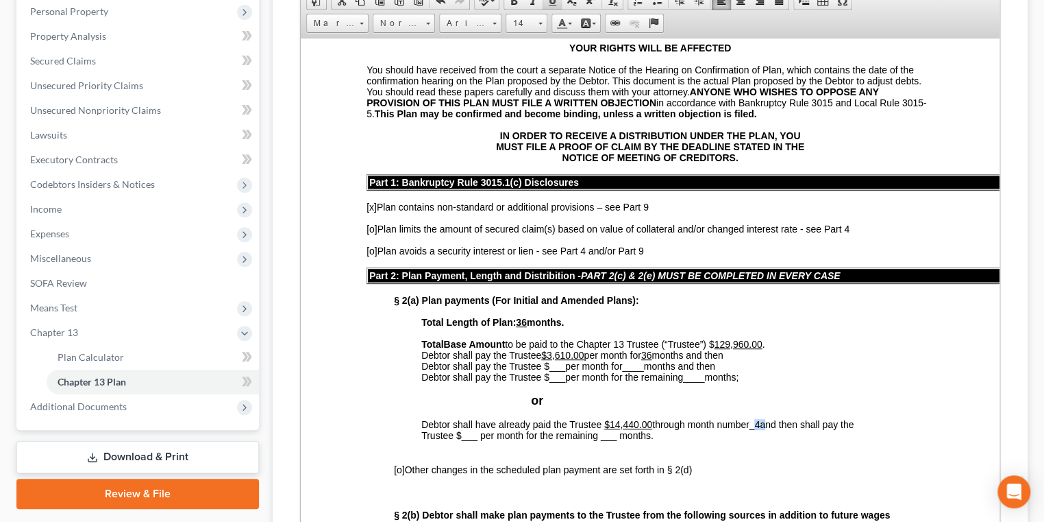
click at [558, 6] on span at bounding box center [552, 0] width 11 height 11
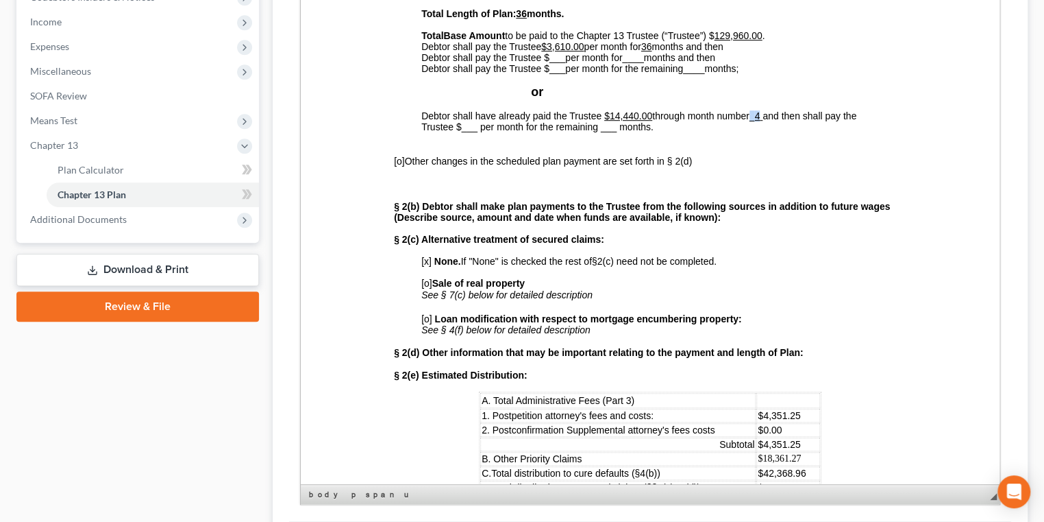
scroll to position [436, 0]
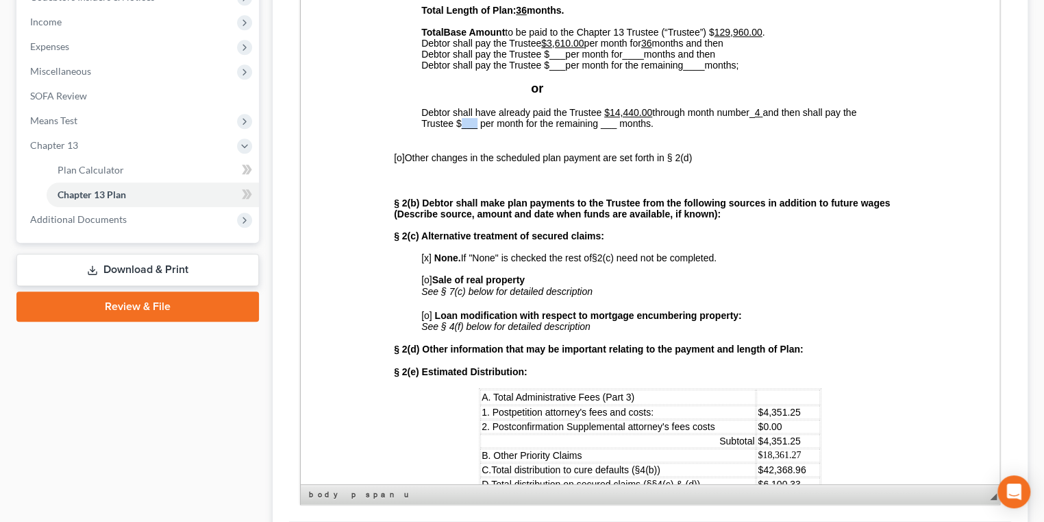
drag, startPoint x: 476, startPoint y: 193, endPoint x: 462, endPoint y: 192, distance: 14.4
click at [462, 129] on span "and then shall pay the Trustee $___ per month for the remaining ___ months." at bounding box center [638, 118] width 435 height 22
drag, startPoint x: 636, startPoint y: 193, endPoint x: 622, endPoint y: 192, distance: 13.8
click at [622, 129] on span "and then shall pay the Trustee $3,610.00 per month for the remaining ___ months." at bounding box center [638, 118] width 435 height 22
drag, startPoint x: 498, startPoint y: 189, endPoint x: 458, endPoint y: 195, distance: 40.8
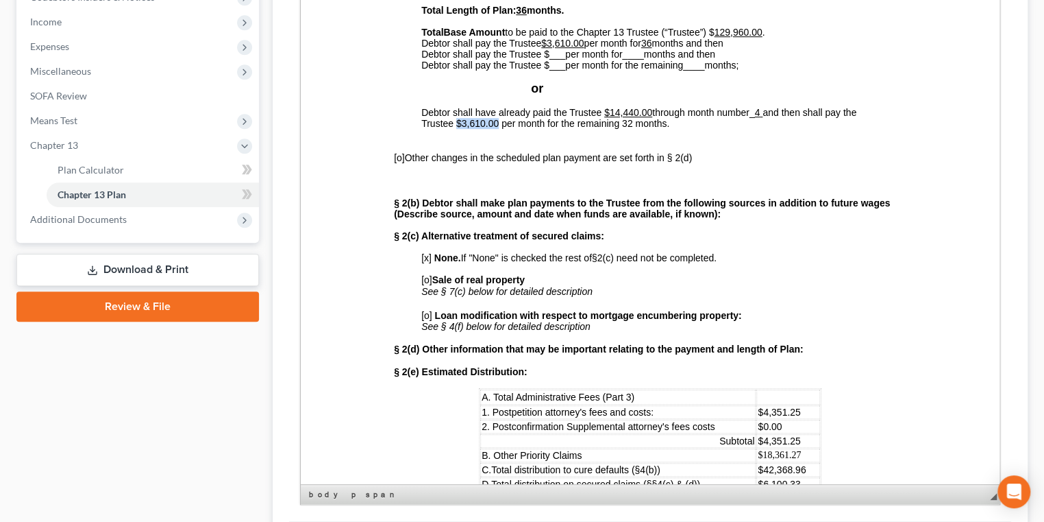
click at [458, 129] on span "and then shall pay the Trustee $3,610.00 per month for the remaining 32 months." at bounding box center [638, 118] width 435 height 22
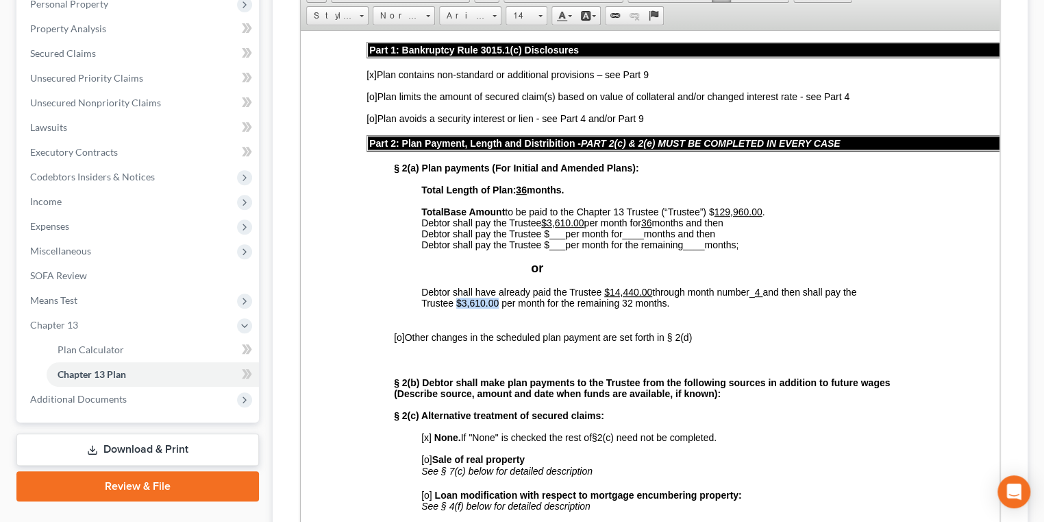
scroll to position [242, 0]
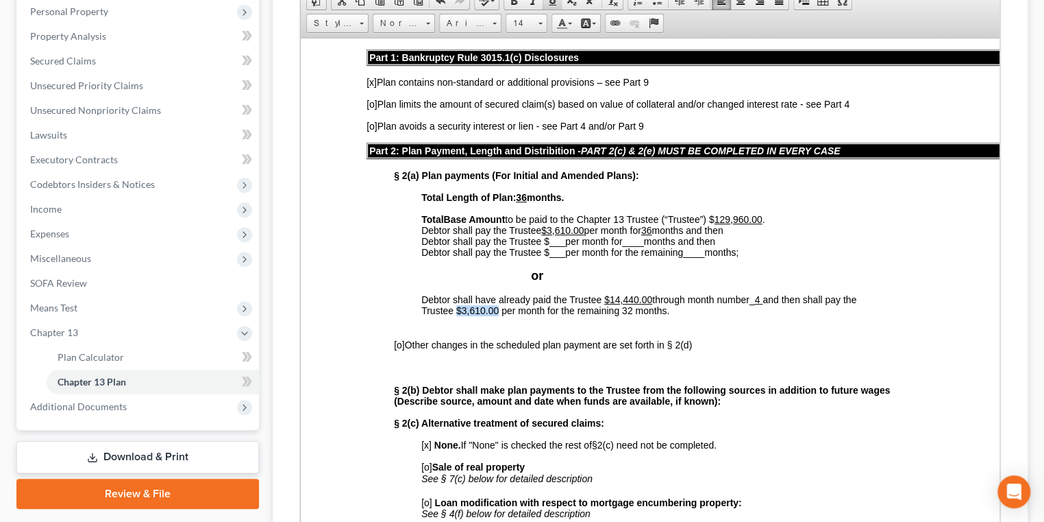
click at [558, 6] on span at bounding box center [552, 0] width 11 height 11
drag, startPoint x: 630, startPoint y: 377, endPoint x: 623, endPoint y: 375, distance: 7.8
click at [623, 315] on span "and then shall pay the Trustee $3,610.00 per month for the remaining 32 months." at bounding box center [638, 304] width 435 height 22
click at [558, 6] on span at bounding box center [552, 0] width 11 height 11
drag, startPoint x: 587, startPoint y: 292, endPoint x: 647, endPoint y: 287, distance: 60.5
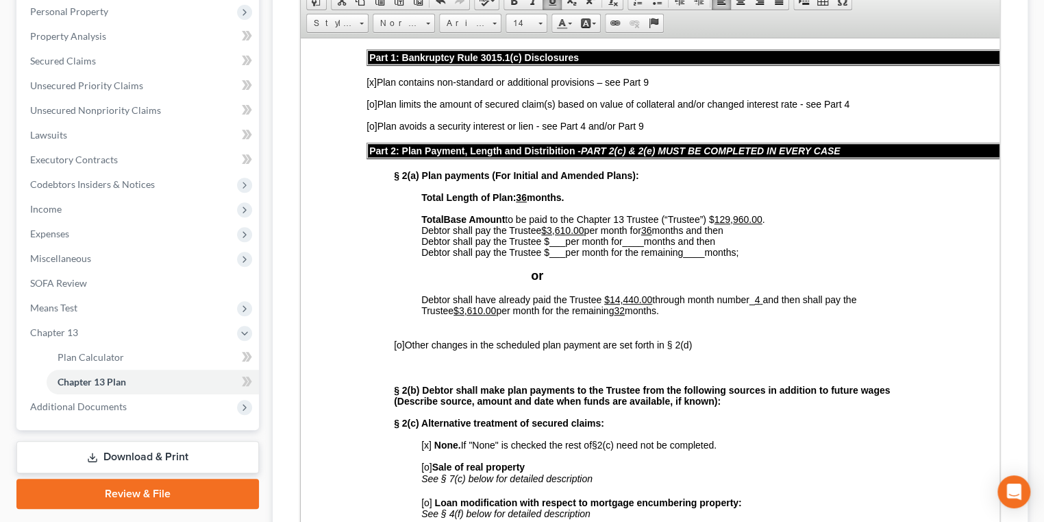
click at [589, 235] on span "Debtor shall pay the Trustee $3,610.00 per month for 36 months and then" at bounding box center [572, 229] width 302 height 11
click at [615, 235] on u "36" at bounding box center [609, 229] width 11 height 11
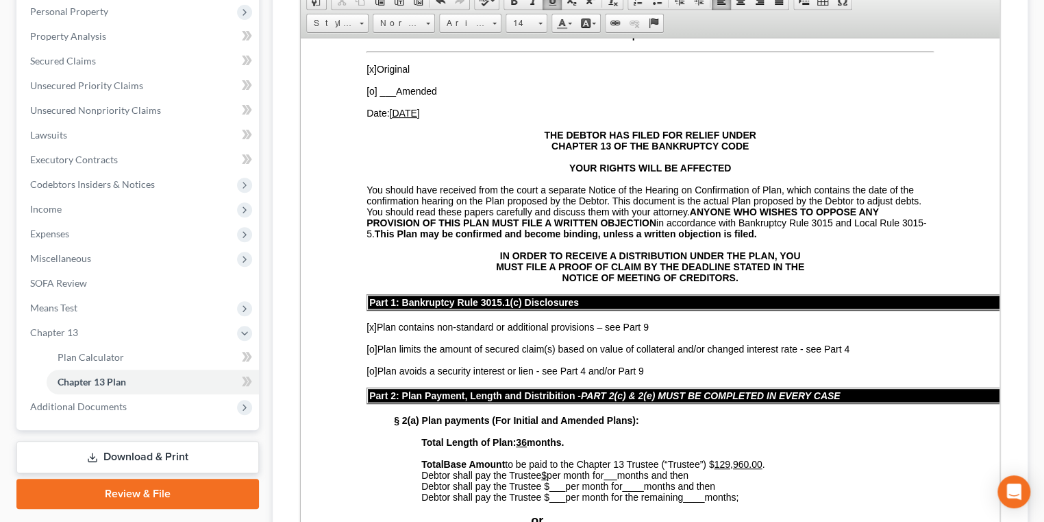
scroll to position [124, 0]
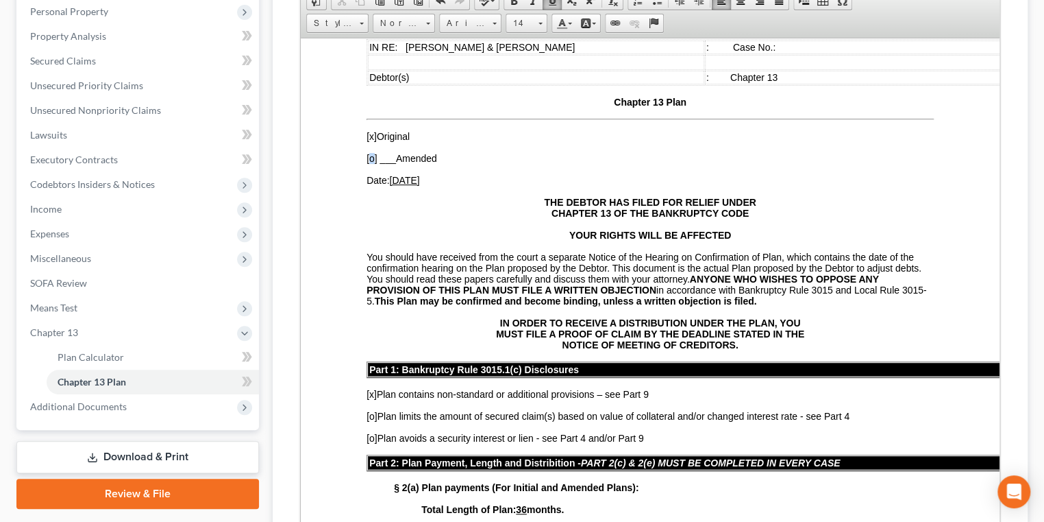
click at [371, 163] on span "[o]" at bounding box center [372, 157] width 11 height 11
click at [369, 141] on span "[x]" at bounding box center [372, 135] width 10 height 11
drag, startPoint x: 415, startPoint y: 204, endPoint x: 398, endPoint y: 205, distance: 17.2
click at [398, 185] on u "[DATE]" at bounding box center [404, 179] width 30 height 11
click at [394, 163] on span "___" at bounding box center [388, 157] width 16 height 11
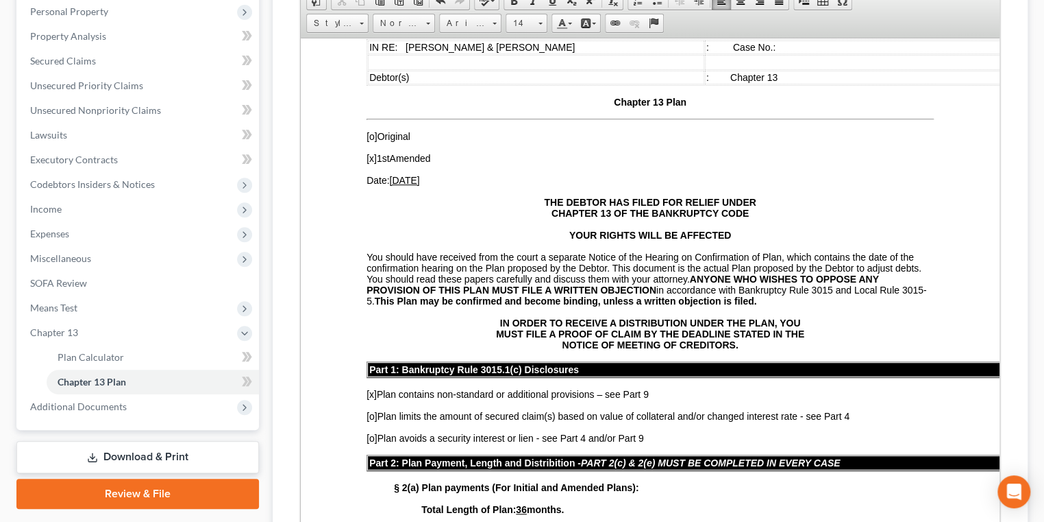
scroll to position [62, 0]
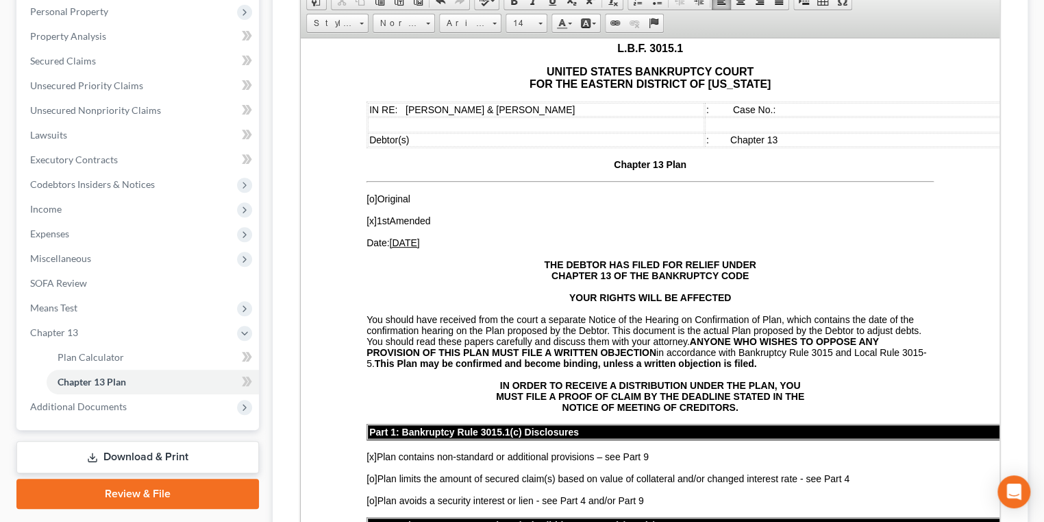
click at [779, 112] on td ": Case No.:" at bounding box center [873, 109] width 336 height 14
click at [779, 177] on span "Paste" at bounding box center [849, 174] width 73 height 17
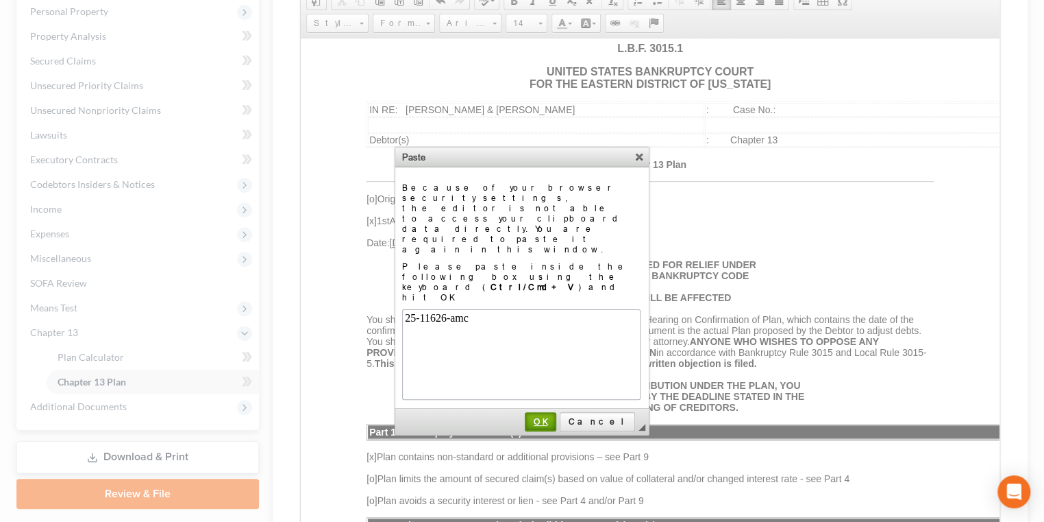
click at [555, 416] on span "OK" at bounding box center [540, 421] width 29 height 10
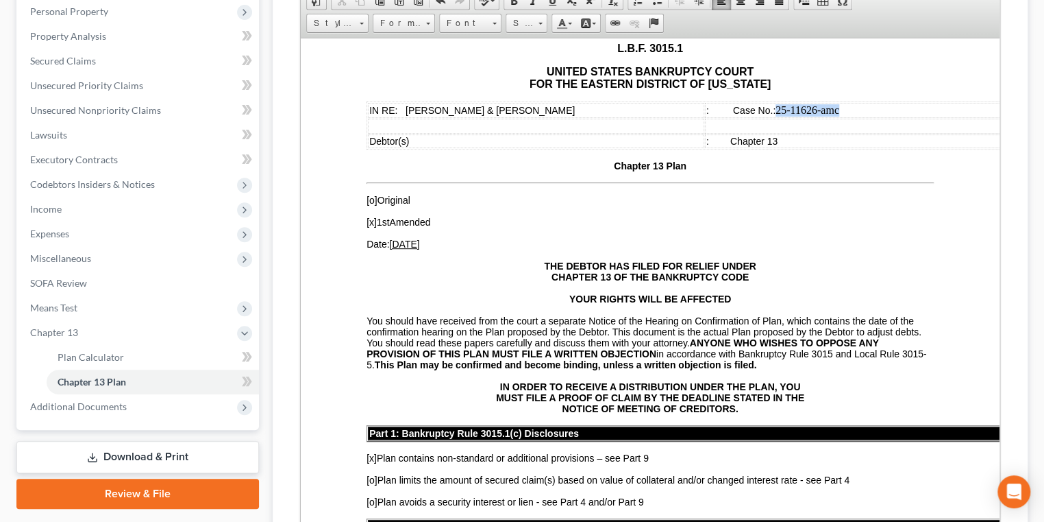
drag, startPoint x: 861, startPoint y: 121, endPoint x: 775, endPoint y: 121, distance: 85.7
click at [775, 117] on td ": Case No.: 25-11626-amc ​" at bounding box center [873, 109] width 336 height 15
click at [542, 28] on span at bounding box center [540, 21] width 3 height 13
drag, startPoint x: 548, startPoint y: 165, endPoint x: 781, endPoint y: 162, distance: 233.7
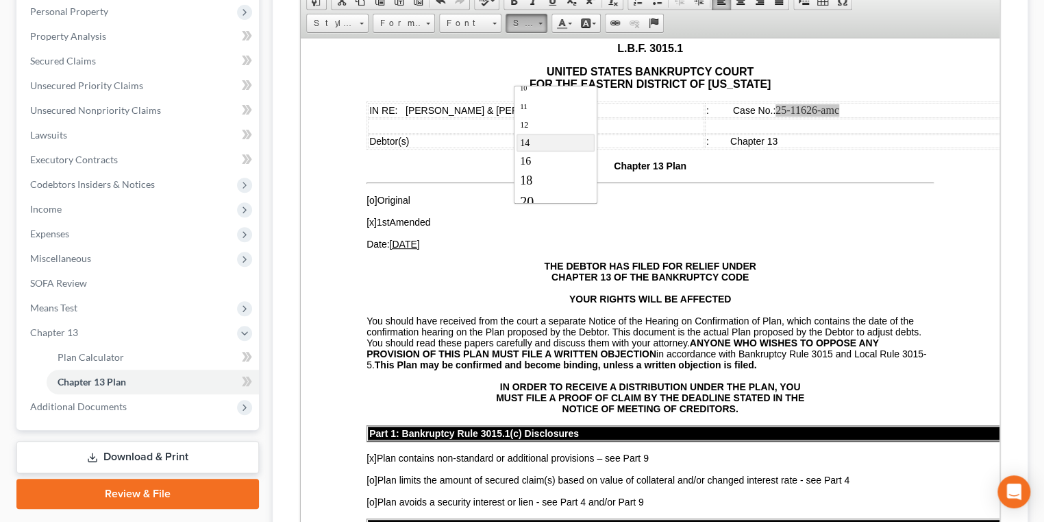
click at [548, 151] on link "14" at bounding box center [556, 143] width 78 height 18
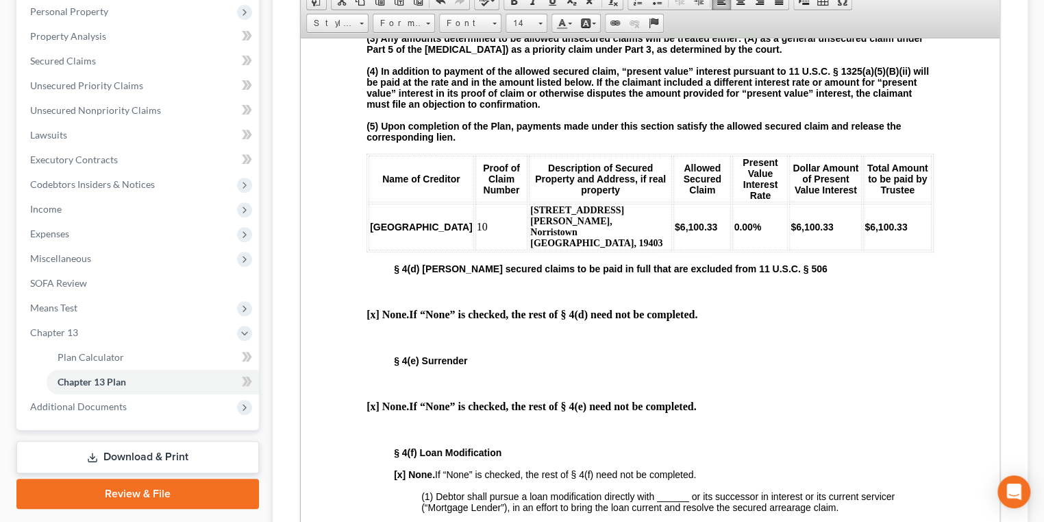
scroll to position [2138, 0]
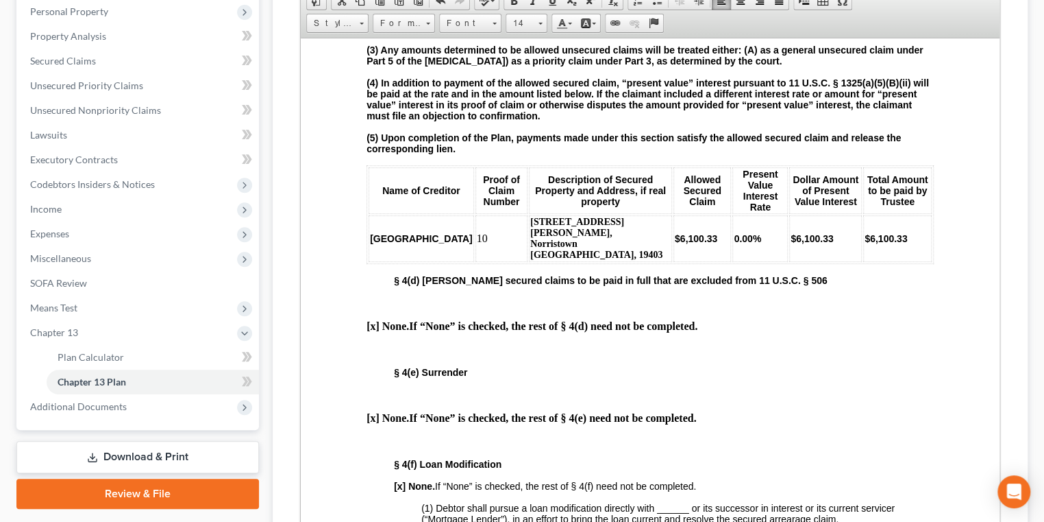
drag, startPoint x: 772, startPoint y: 171, endPoint x: 641, endPoint y: 143, distance: 134.7
click at [543, 25] on span at bounding box center [541, 24] width 4 height 2
click at [552, 151] on link "14" at bounding box center [556, 143] width 78 height 18
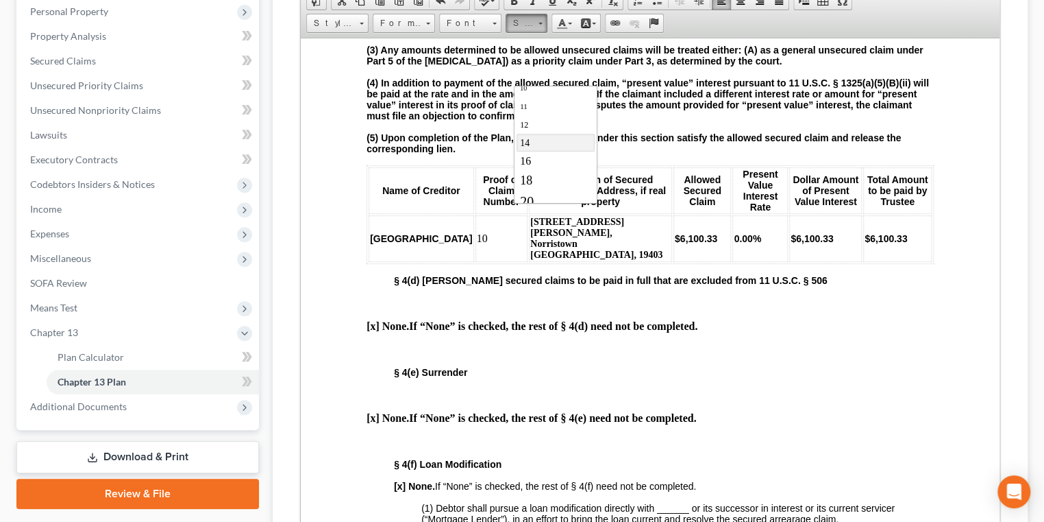
scroll to position [0, 0]
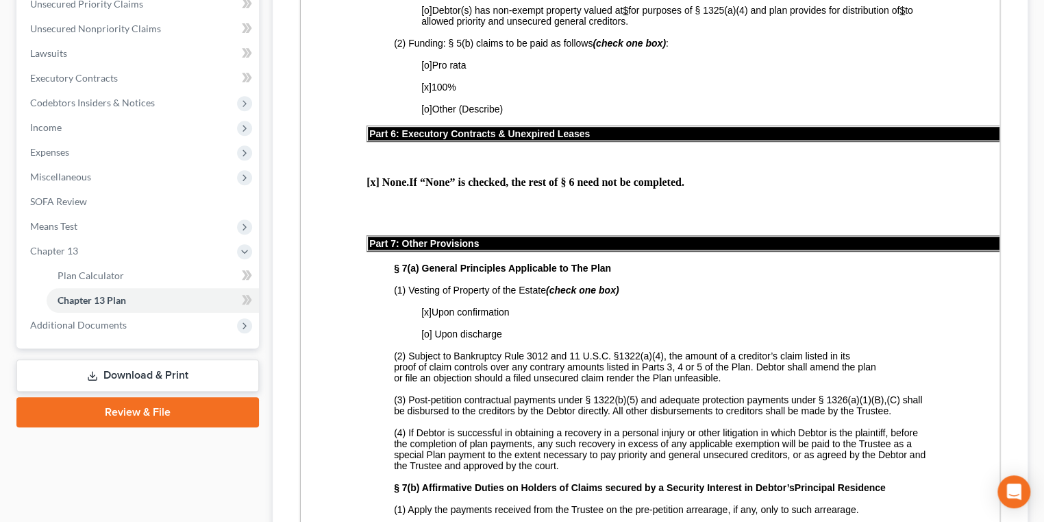
scroll to position [2941, 0]
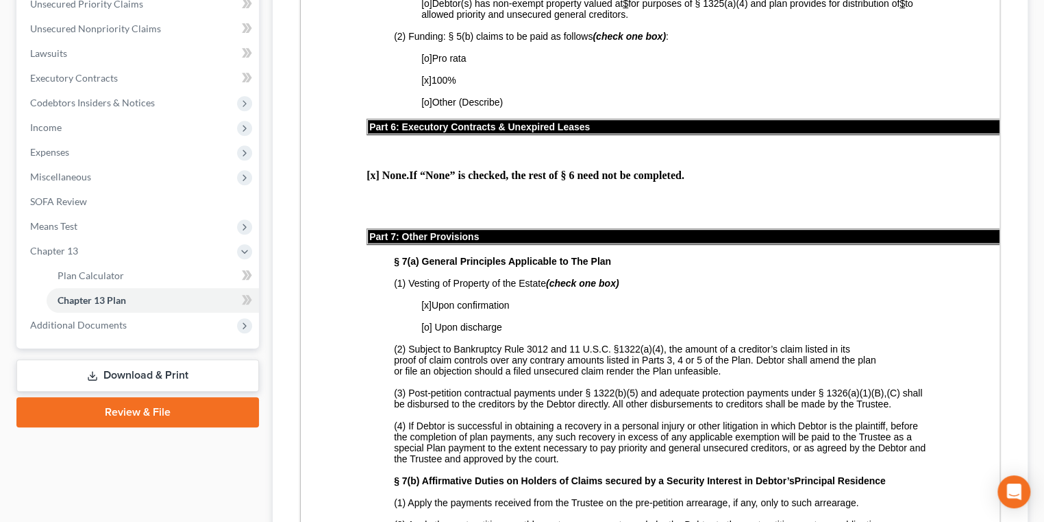
drag, startPoint x: 439, startPoint y: 282, endPoint x: 417, endPoint y: 282, distance: 21.2
drag, startPoint x: 439, startPoint y: 310, endPoint x: 416, endPoint y: 309, distance: 23.3
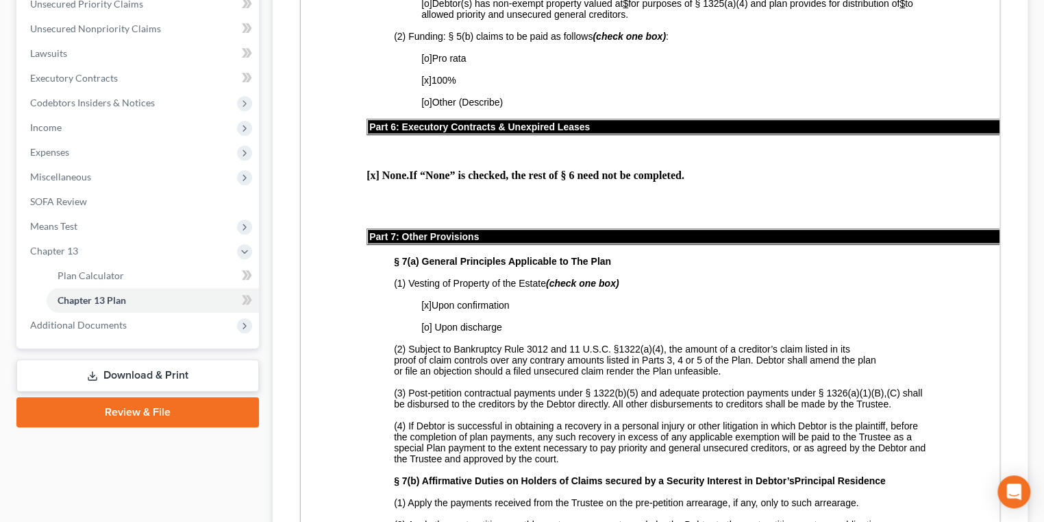
drag, startPoint x: 441, startPoint y: 306, endPoint x: 417, endPoint y: 310, distance: 23.7
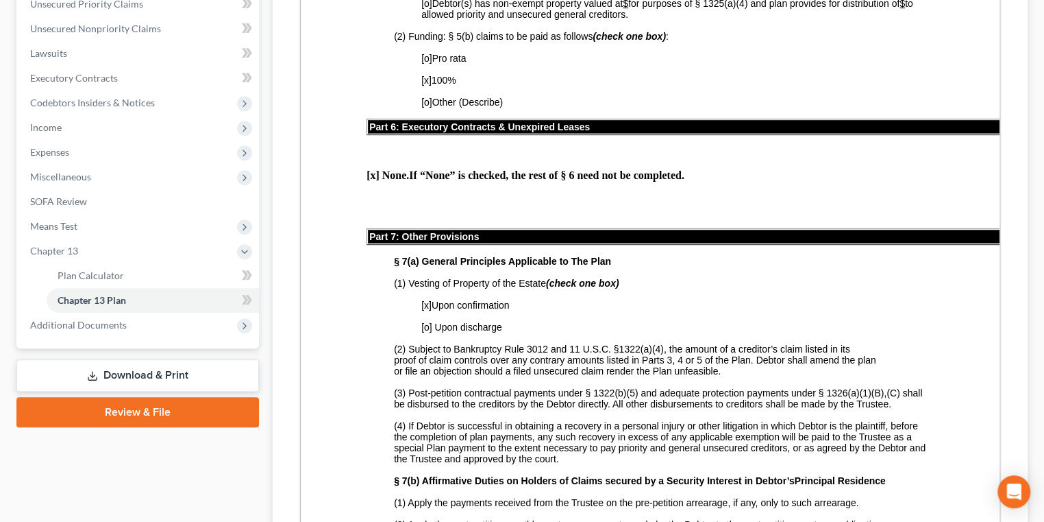
drag, startPoint x: 657, startPoint y: 285, endPoint x: 528, endPoint y: 286, distance: 128.8
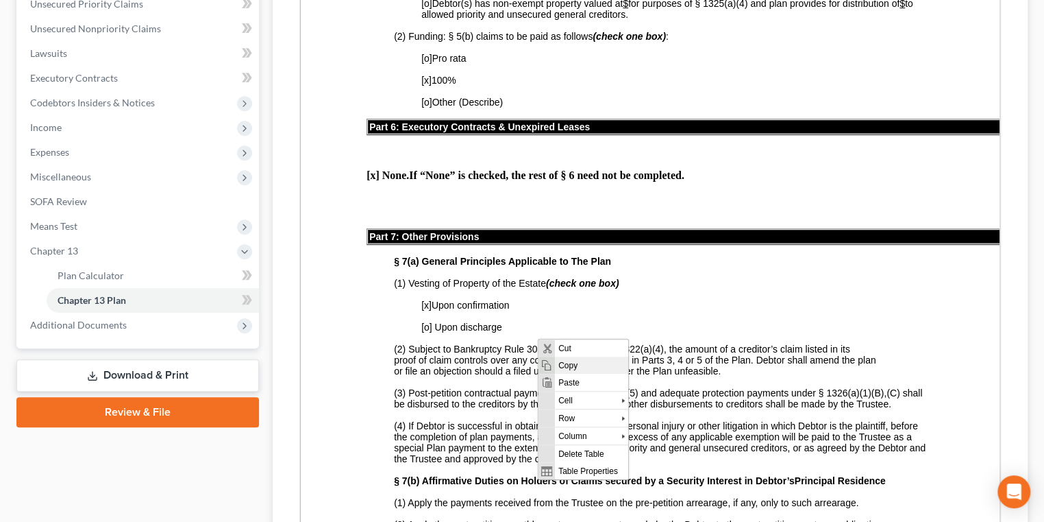
click at [570, 359] on span "Copy" at bounding box center [591, 364] width 73 height 17
copy td "Long term student loan"
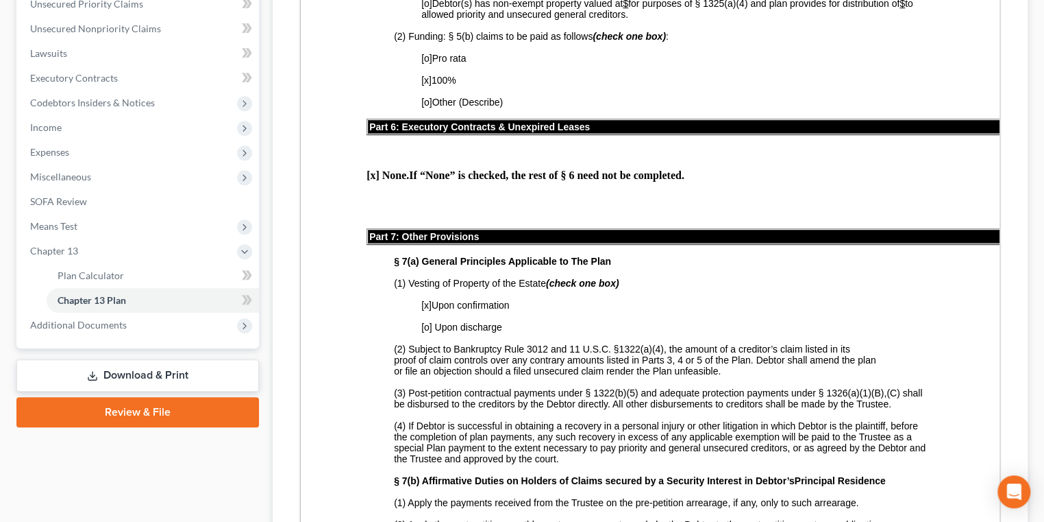
drag, startPoint x: 643, startPoint y: 309, endPoint x: 522, endPoint y: 317, distance: 121.5
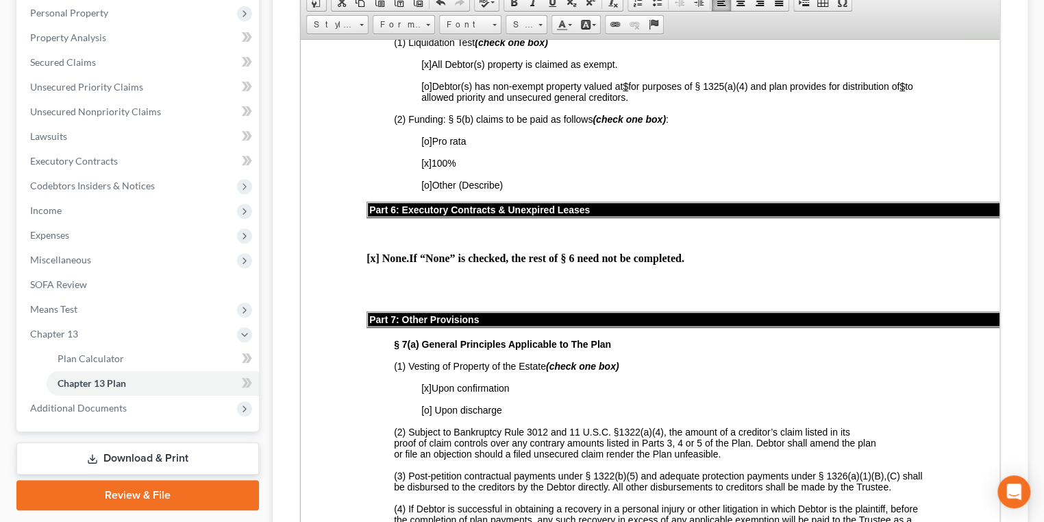
scroll to position [261, 0]
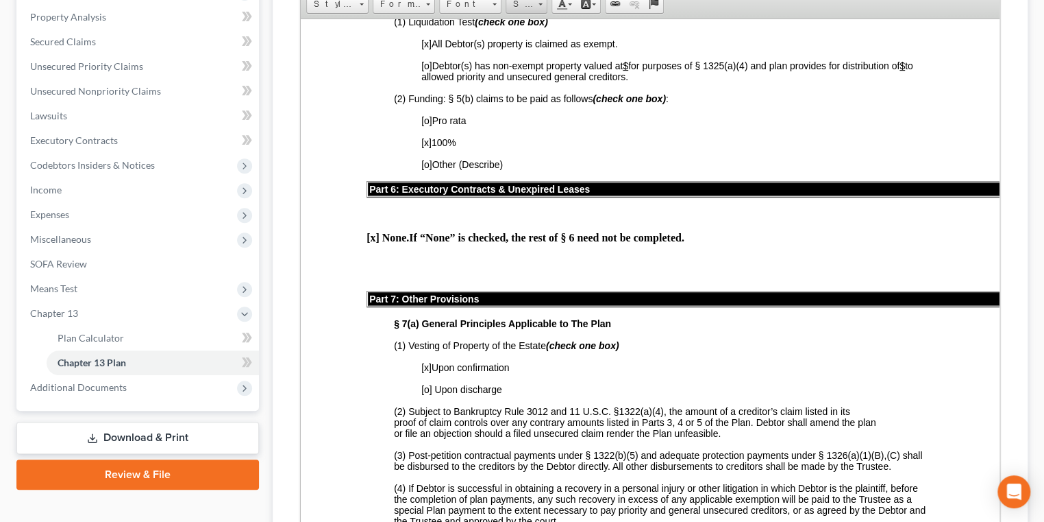
click at [543, 5] on span at bounding box center [541, 4] width 4 height 2
click at [557, 114] on link "12" at bounding box center [556, 105] width 78 height 18
click at [548, 14] on link "12" at bounding box center [527, 4] width 42 height 19
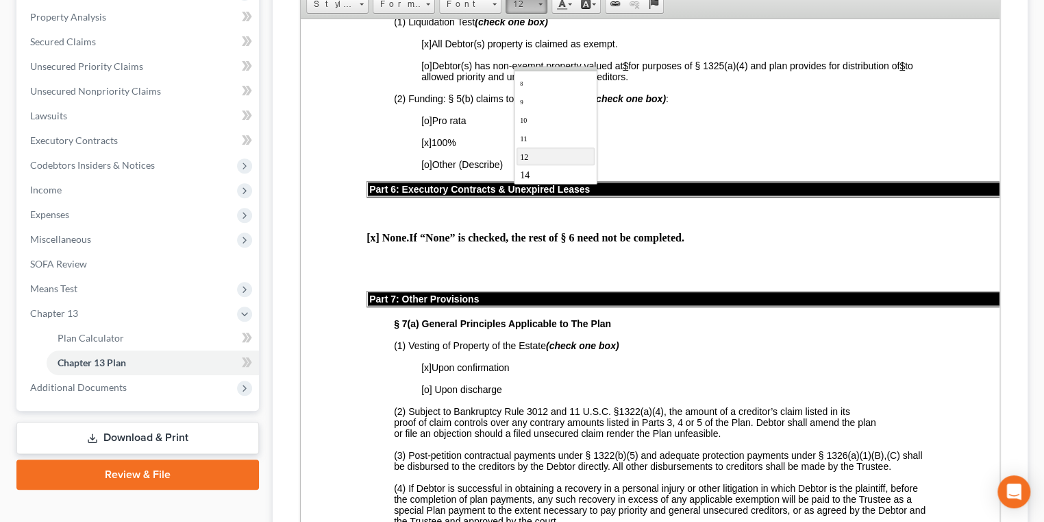
scroll to position [35, 0]
drag, startPoint x: 569, startPoint y: 164, endPoint x: 775, endPoint y: 163, distance: 205.6
click at [569, 159] on link "14" at bounding box center [556, 150] width 78 height 18
drag, startPoint x: 647, startPoint y: 343, endPoint x: 523, endPoint y: 344, distance: 124.0
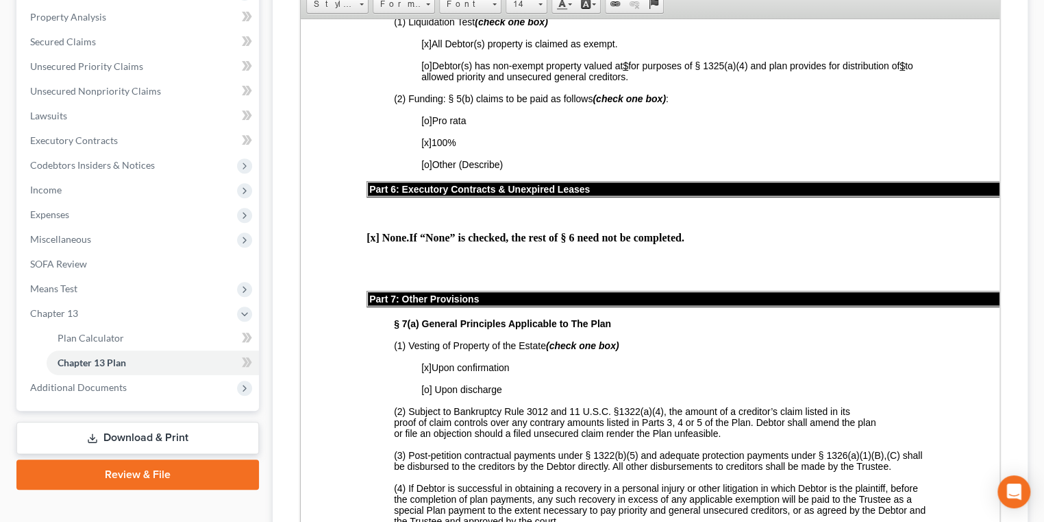
click at [543, 5] on span at bounding box center [541, 4] width 4 height 2
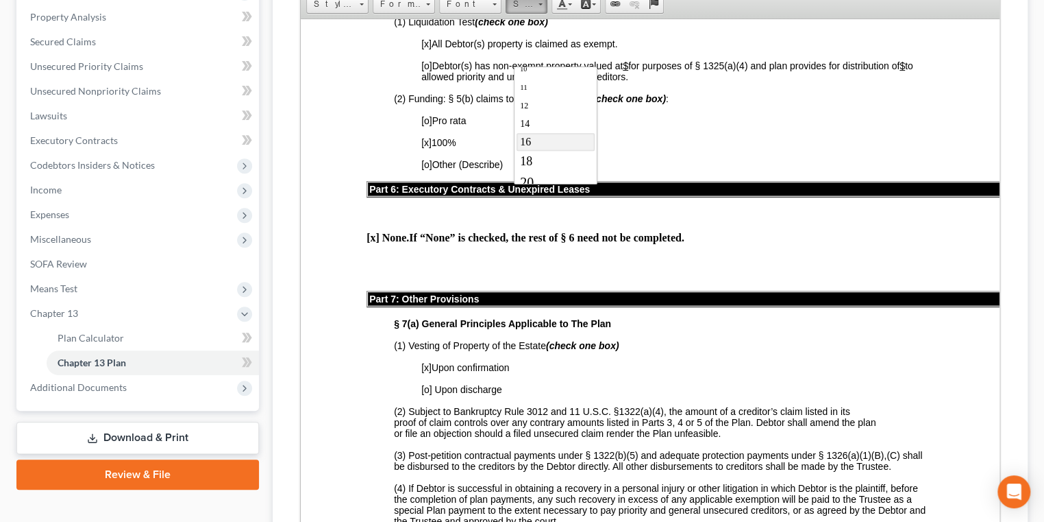
scroll to position [62, 0]
click at [548, 132] on link "14" at bounding box center [556, 123] width 78 height 18
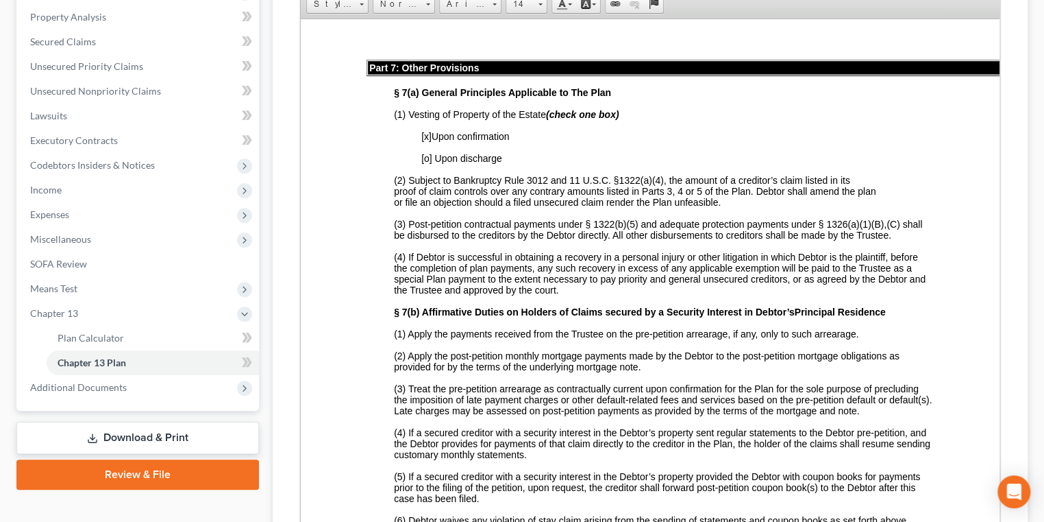
scroll to position [3190, 0]
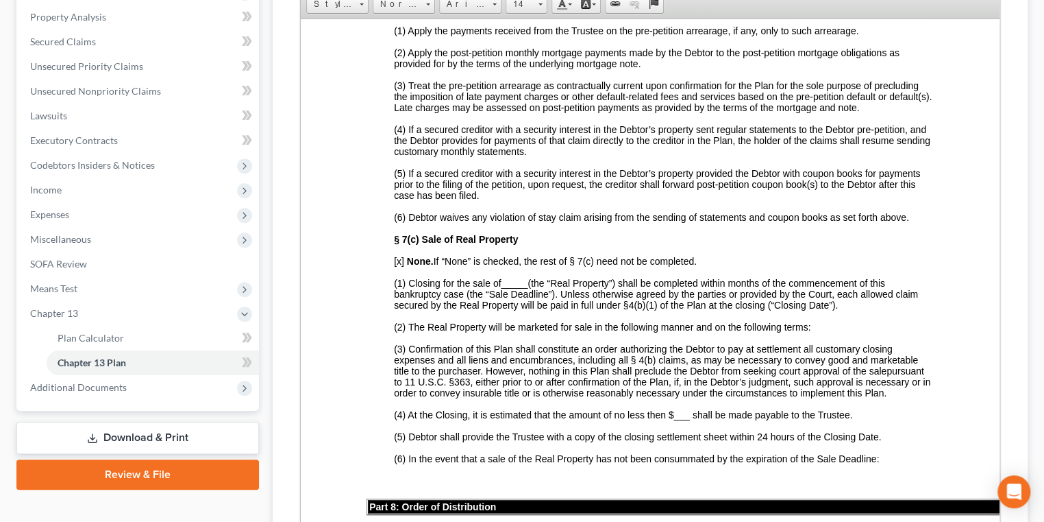
scroll to position [3166, 0]
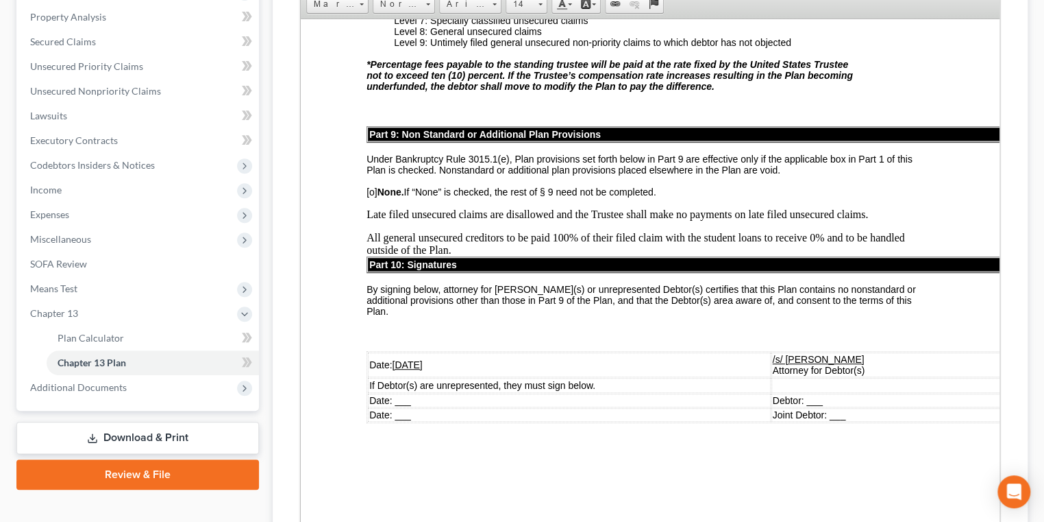
scroll to position [4785, 0]
drag, startPoint x: 417, startPoint y: 303, endPoint x: 401, endPoint y: 302, distance: 15.8
click at [401, 358] on u "[DATE]" at bounding box center [407, 363] width 30 height 11
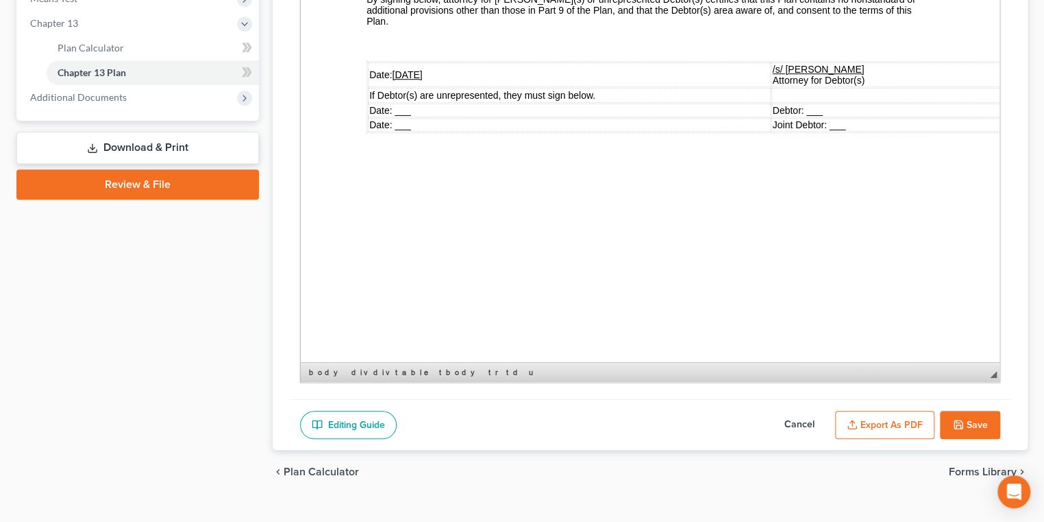
scroll to position [635, 0]
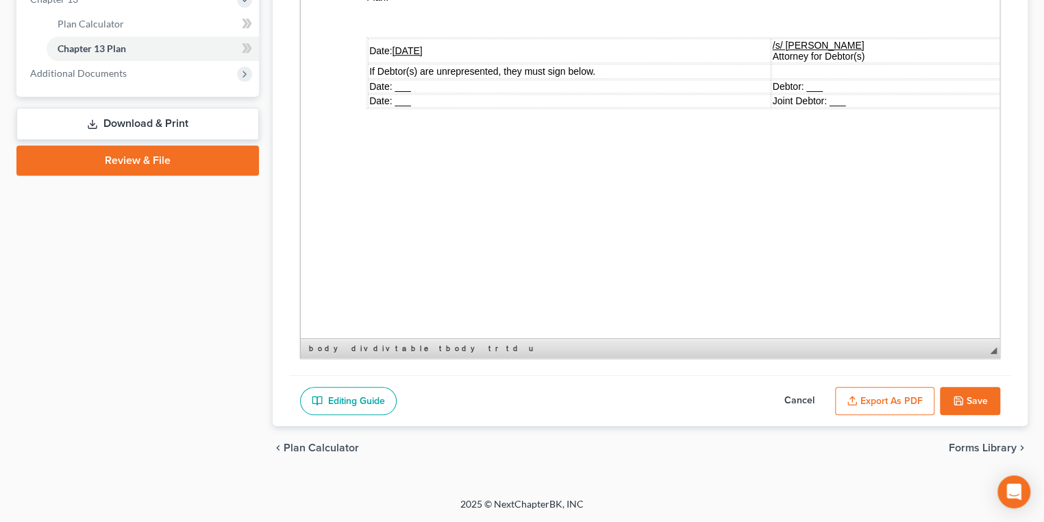
click at [779, 401] on button "Save" at bounding box center [970, 401] width 60 height 29
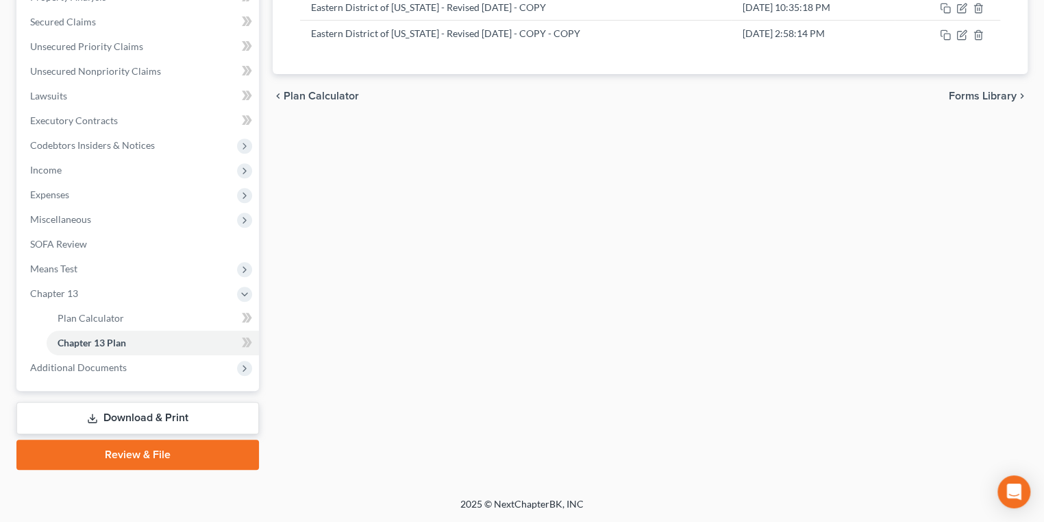
scroll to position [229, 0]
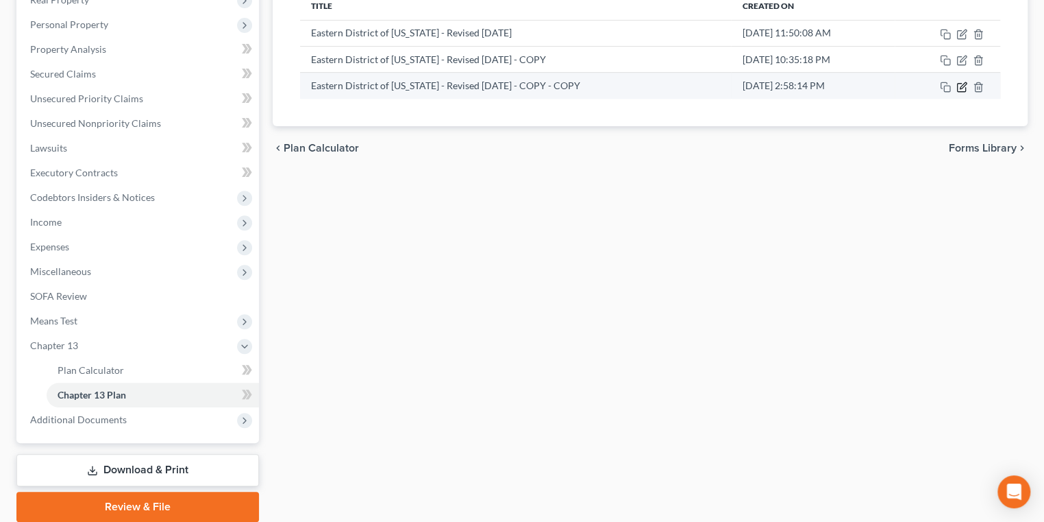
click at [779, 93] on icon "button" at bounding box center [962, 87] width 11 height 11
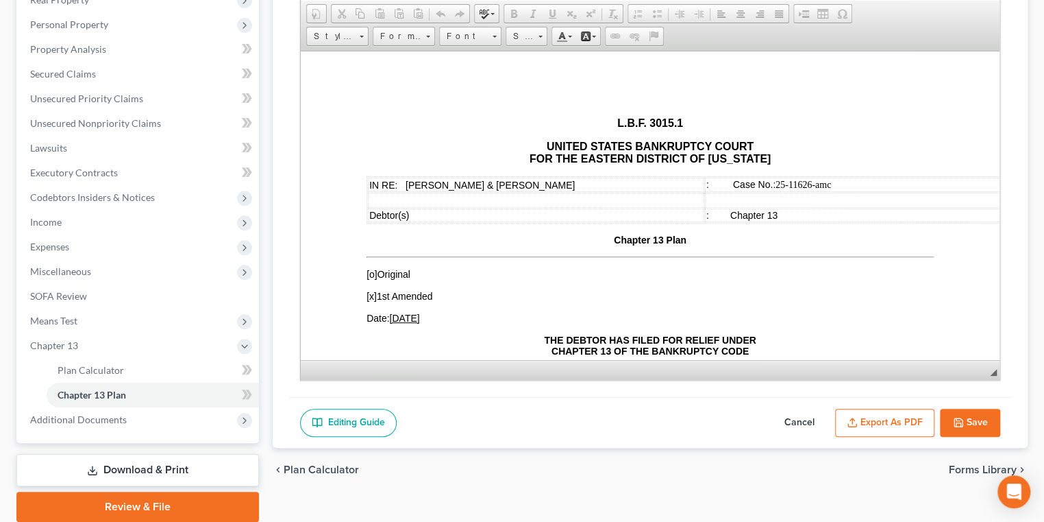
scroll to position [0, 0]
click at [779, 437] on button "Export as PDF" at bounding box center [884, 422] width 99 height 29
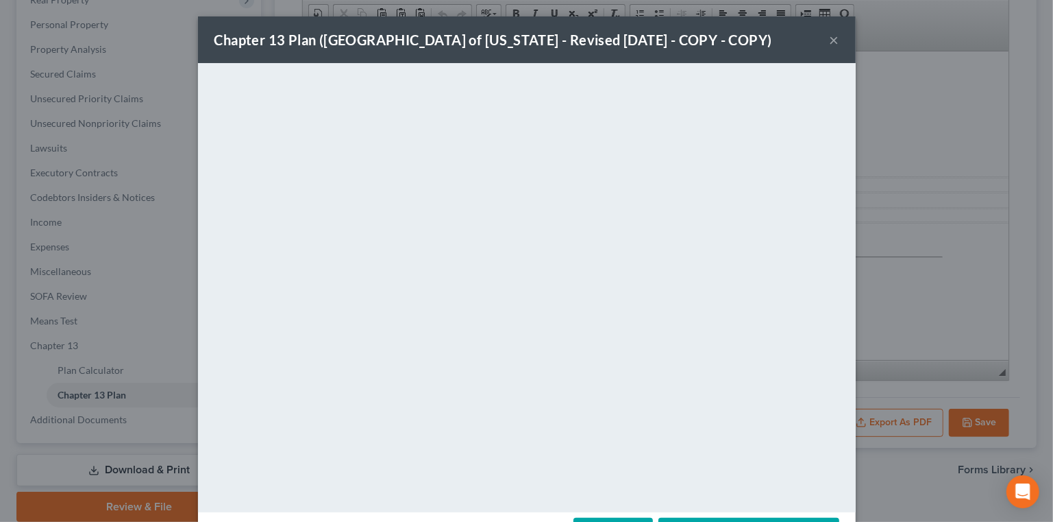
click at [779, 48] on button "×" at bounding box center [835, 40] width 10 height 16
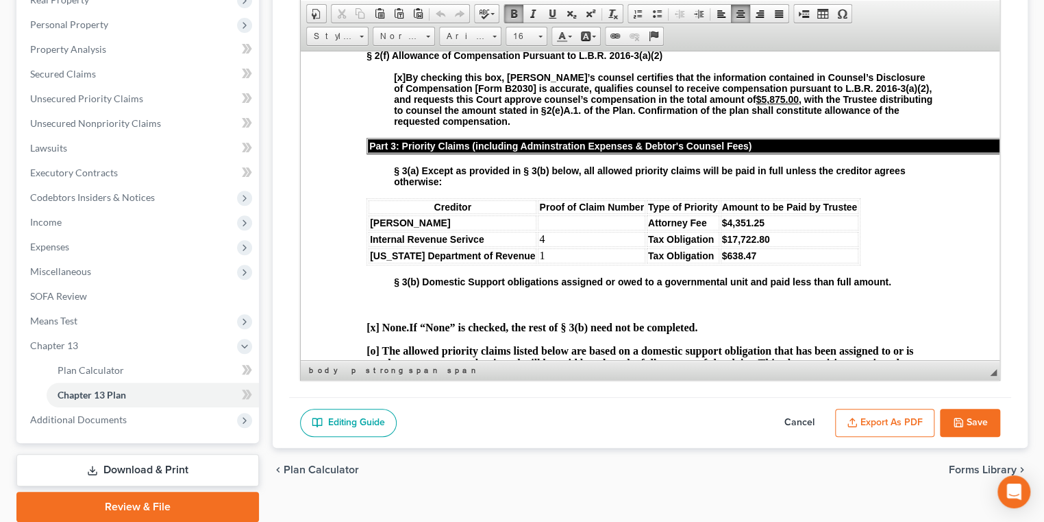
scroll to position [1073, 0]
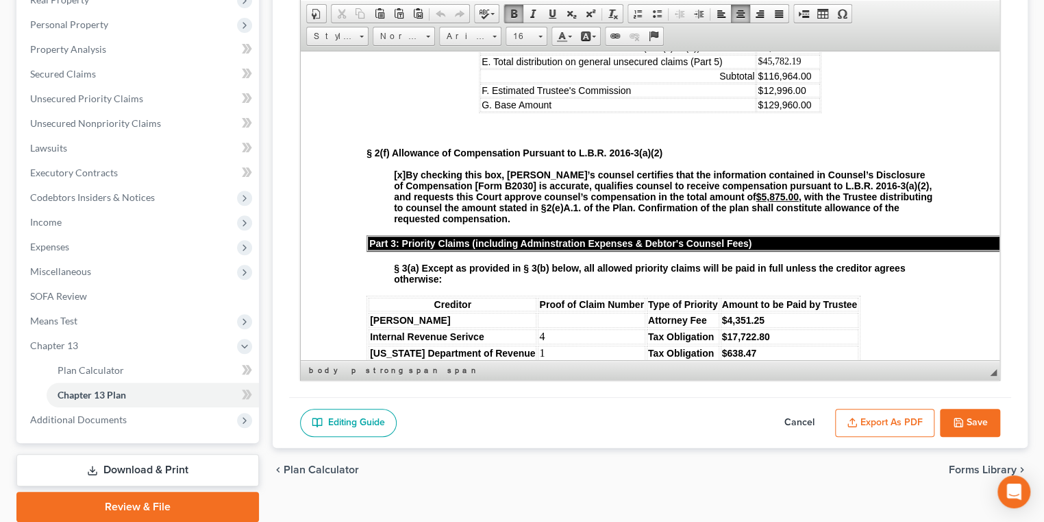
drag, startPoint x: 976, startPoint y: 69, endPoint x: 1290, endPoint y: 228, distance: 352.8
drag, startPoint x: 787, startPoint y: 178, endPoint x: 747, endPoint y: 180, distance: 40.5
click at [757, 68] on td "$45,782.19" at bounding box center [789, 61] width 64 height 14
drag, startPoint x: 794, startPoint y: 192, endPoint x: 754, endPoint y: 197, distance: 40.8
click at [757, 82] on td "$116,964.00" at bounding box center [789, 76] width 64 height 14
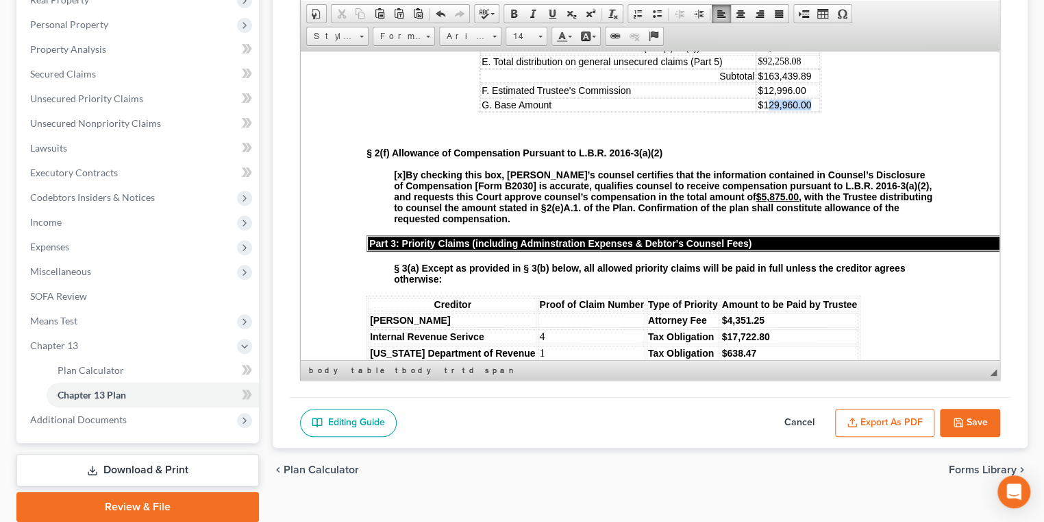
drag, startPoint x: 798, startPoint y: 225, endPoint x: 755, endPoint y: 228, distance: 42.6
click at [757, 111] on td "$129,960.00" at bounding box center [789, 104] width 64 height 14
drag, startPoint x: 791, startPoint y: 206, endPoint x: 752, endPoint y: 206, distance: 38.4
click at [758, 95] on span "$12,996.00" at bounding box center [782, 89] width 48 height 11
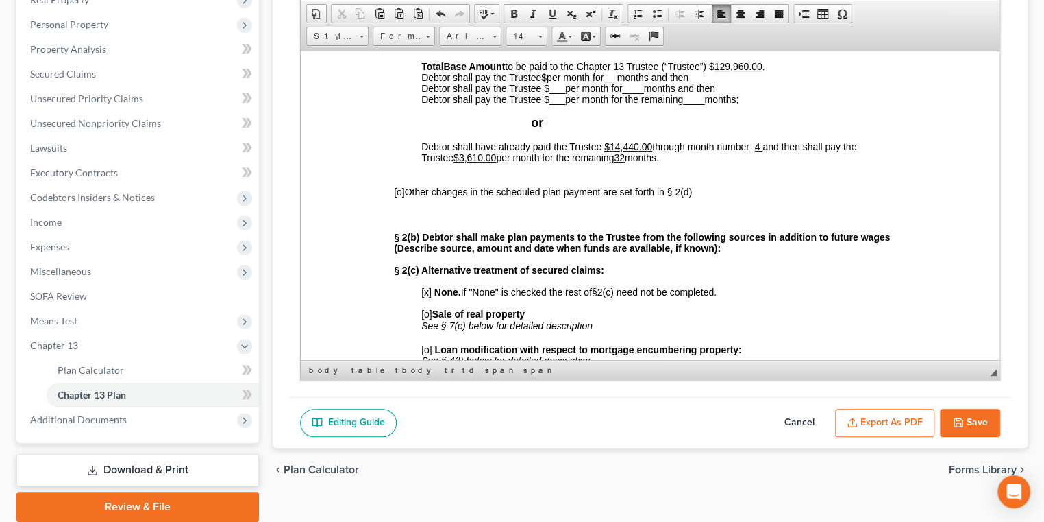
scroll to position [513, 0]
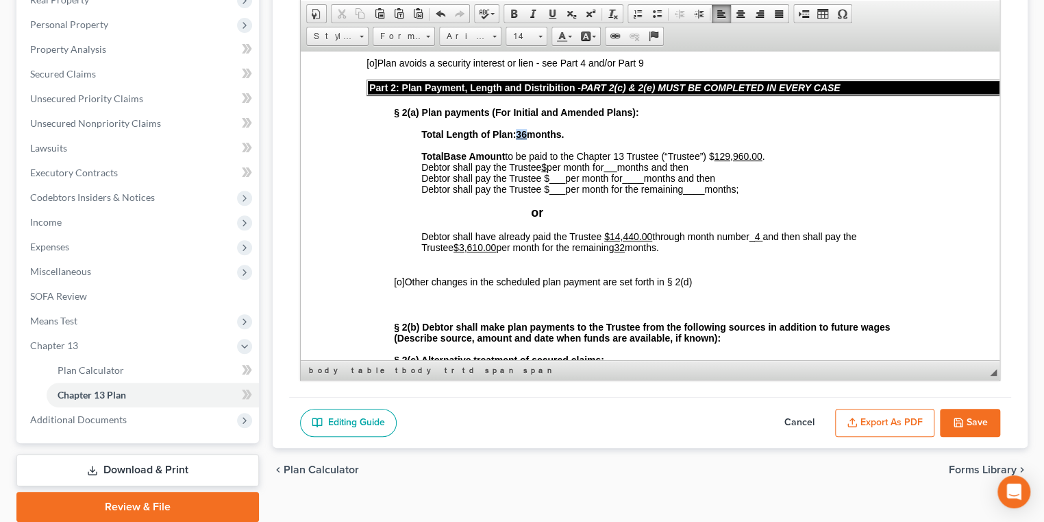
click at [521, 139] on u "36" at bounding box center [521, 133] width 11 height 11
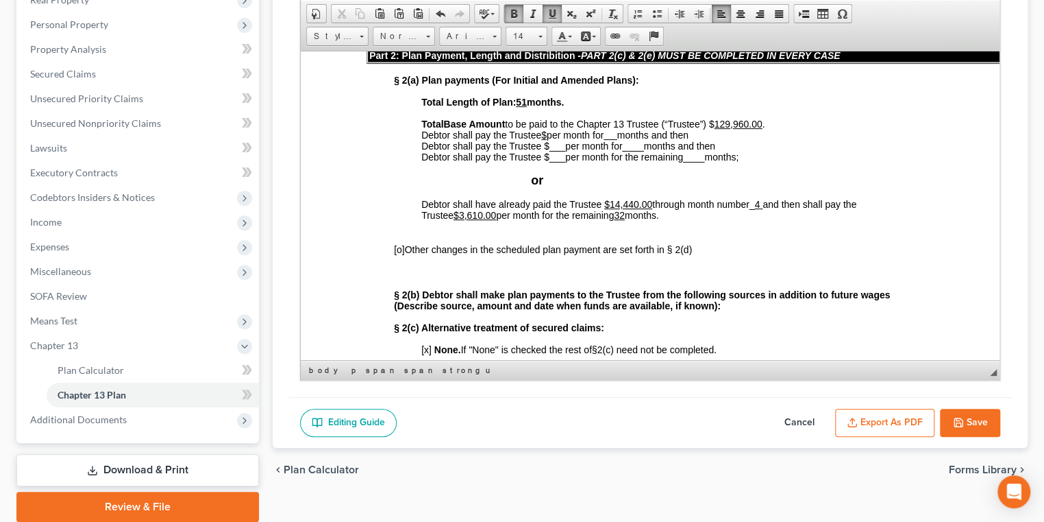
scroll to position [575, 0]
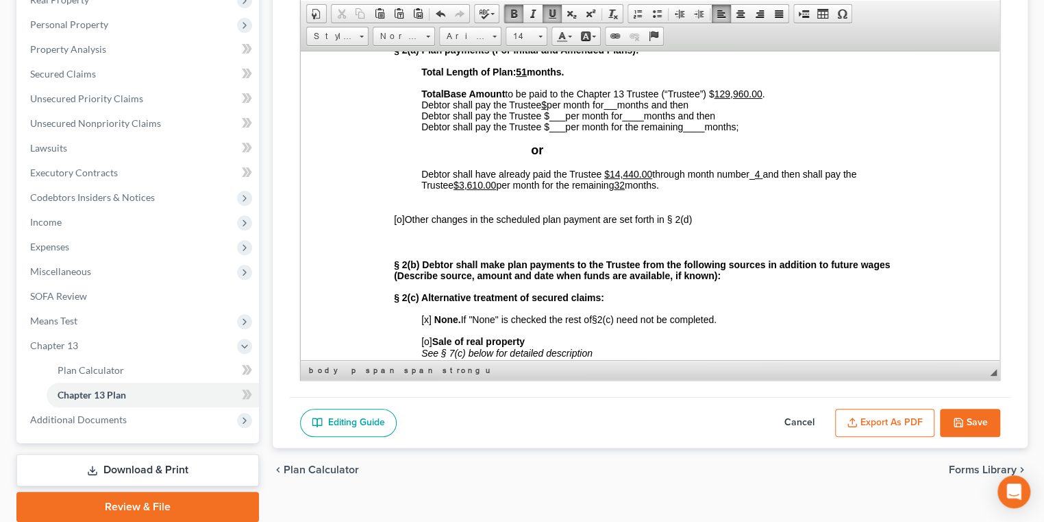
click at [625, 190] on u "32" at bounding box center [619, 184] width 11 height 11
click at [624, 190] on u "32" at bounding box center [619, 184] width 11 height 11
drag, startPoint x: 753, startPoint y: 156, endPoint x: 729, endPoint y: 156, distance: 24.0
click at [729, 99] on u "129,960.00" at bounding box center [738, 93] width 48 height 11
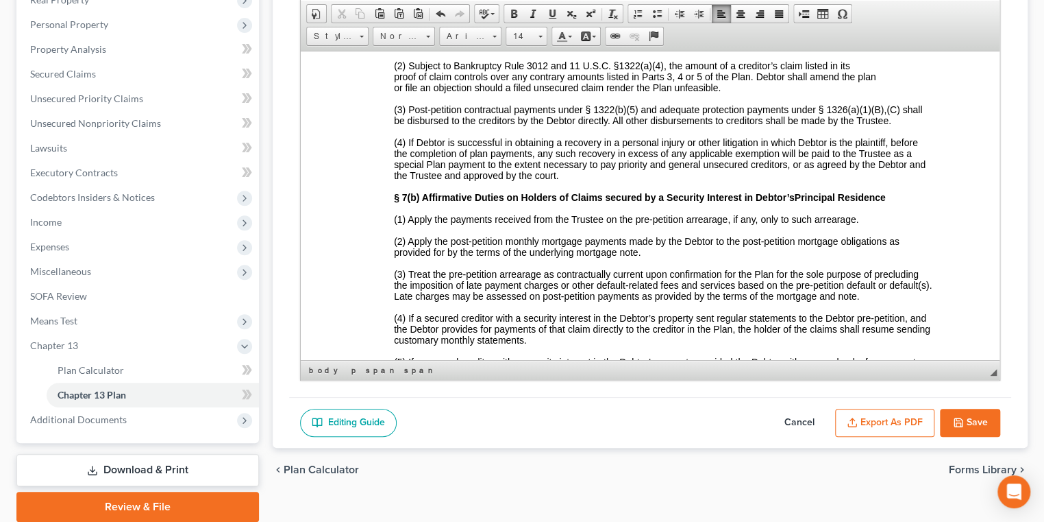
scroll to position [3316, 0]
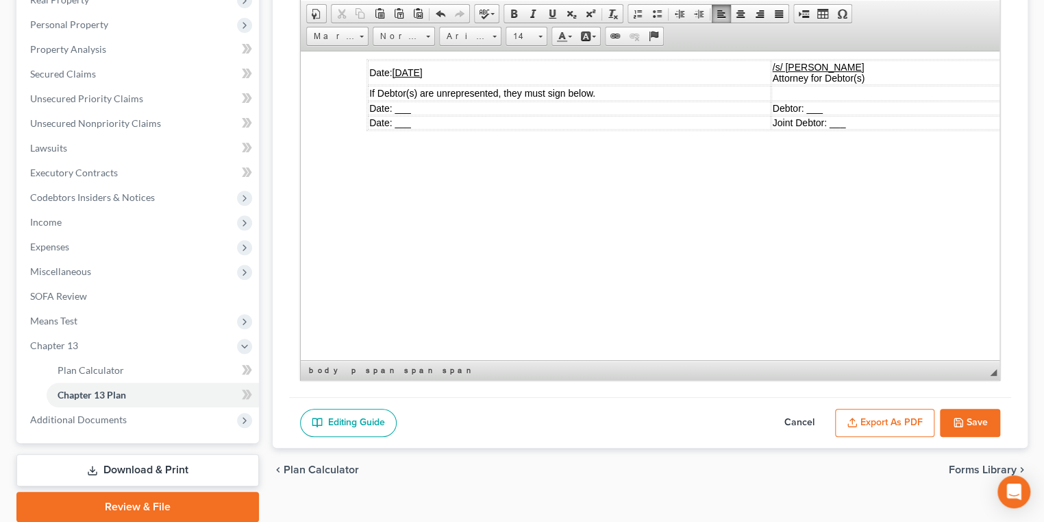
scroll to position [4998, 0]
click at [779, 437] on button "Save" at bounding box center [970, 422] width 60 height 29
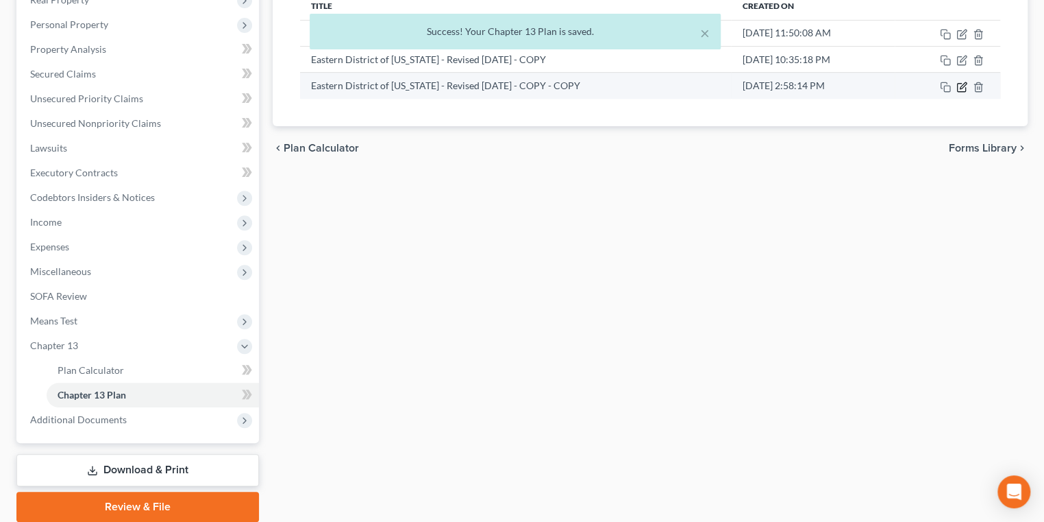
click at [779, 88] on icon "button" at bounding box center [963, 85] width 6 height 6
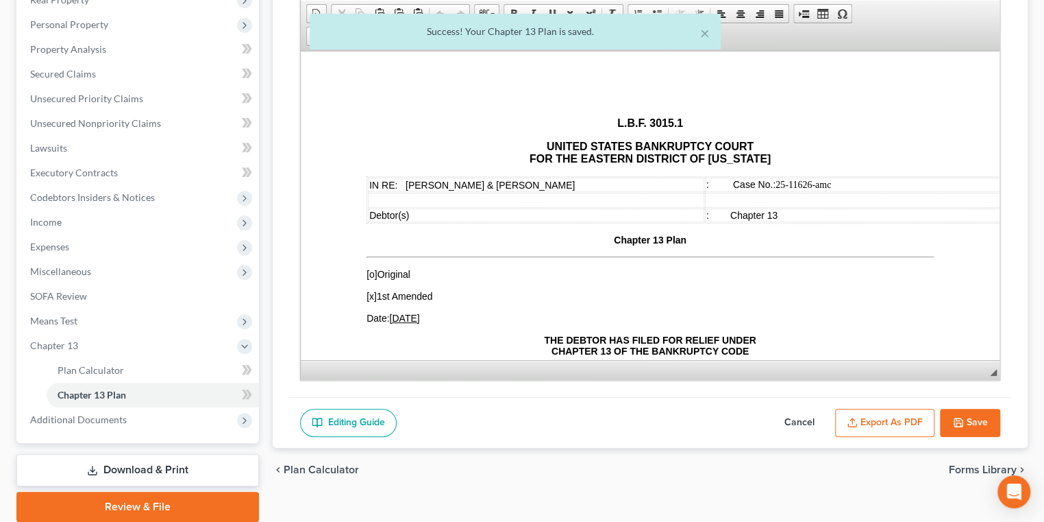
scroll to position [0, 0]
click at [779, 437] on button "Export as PDF" at bounding box center [884, 422] width 99 height 29
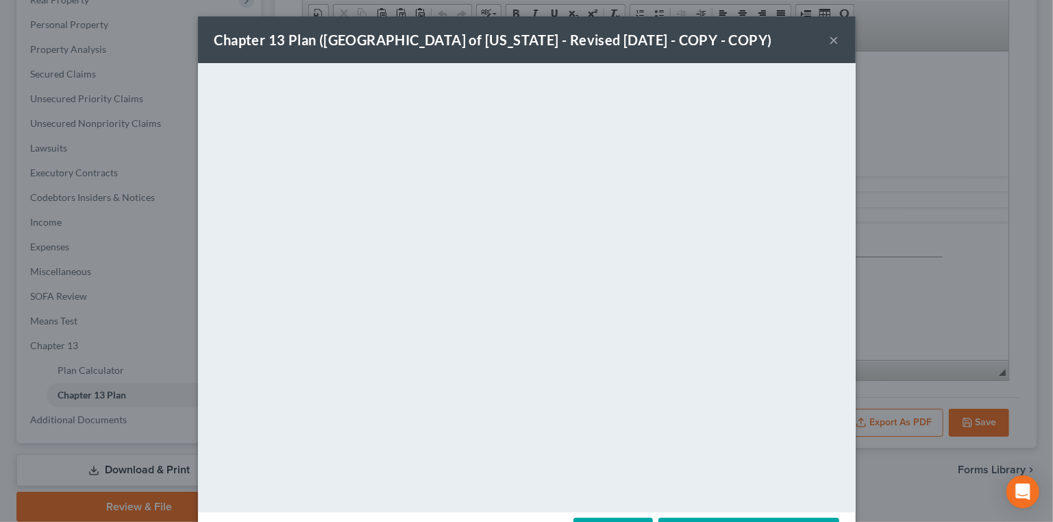
click at [779, 48] on button "×" at bounding box center [835, 40] width 10 height 16
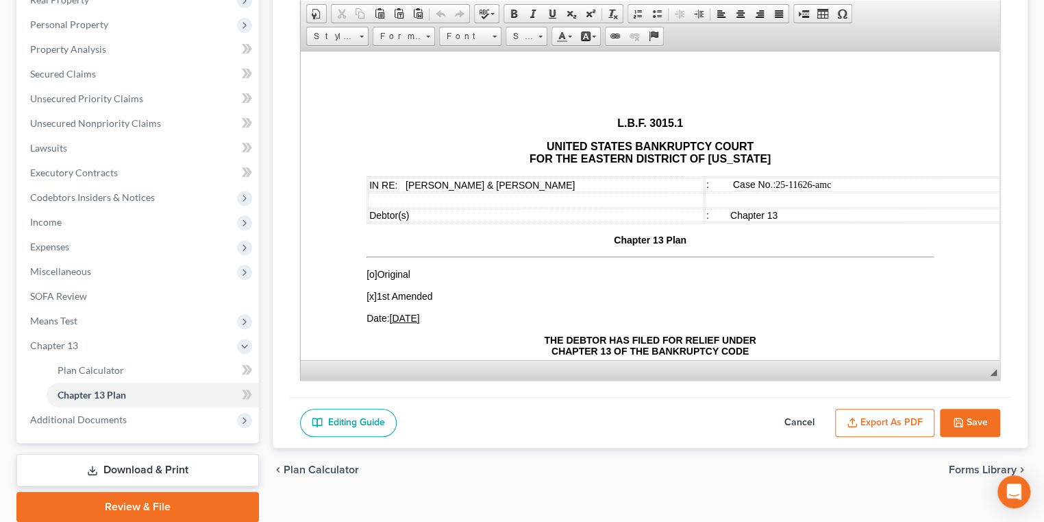
click at [779, 437] on button "Save" at bounding box center [970, 422] width 60 height 29
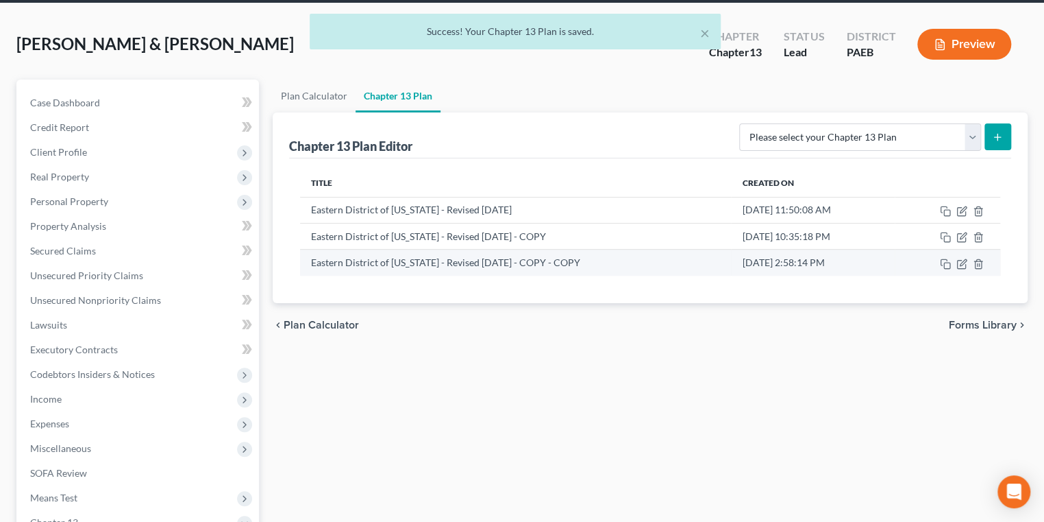
scroll to position [42, 0]
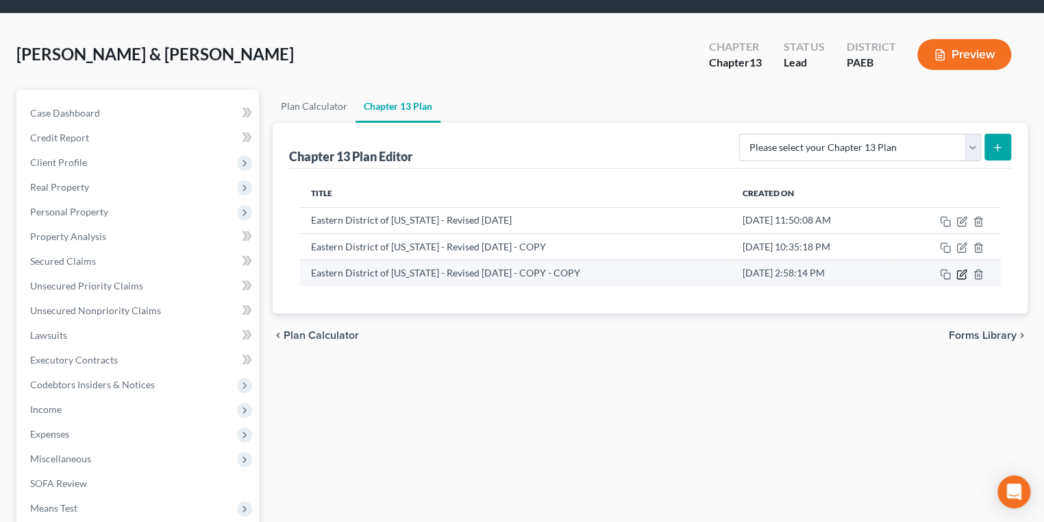
click at [779, 280] on icon "button" at bounding box center [962, 274] width 11 height 11
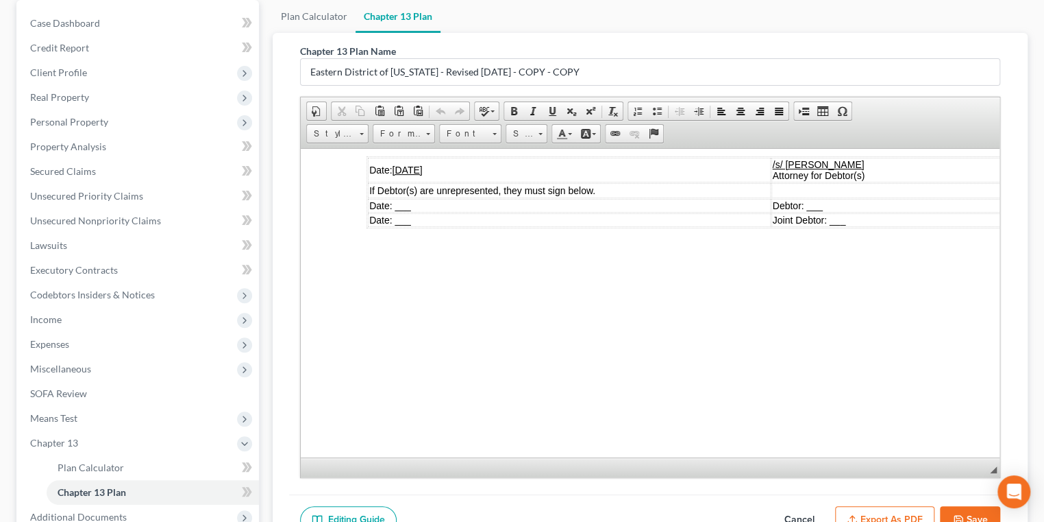
scroll to position [354, 0]
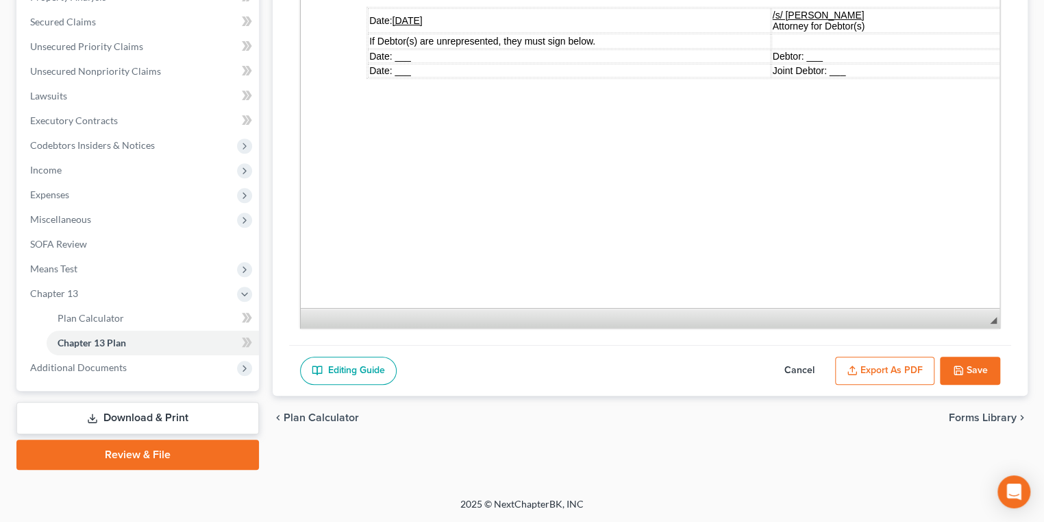
click at [770, 363] on button "Cancel" at bounding box center [800, 370] width 60 height 29
